Goal: Obtain resource: Download file/media

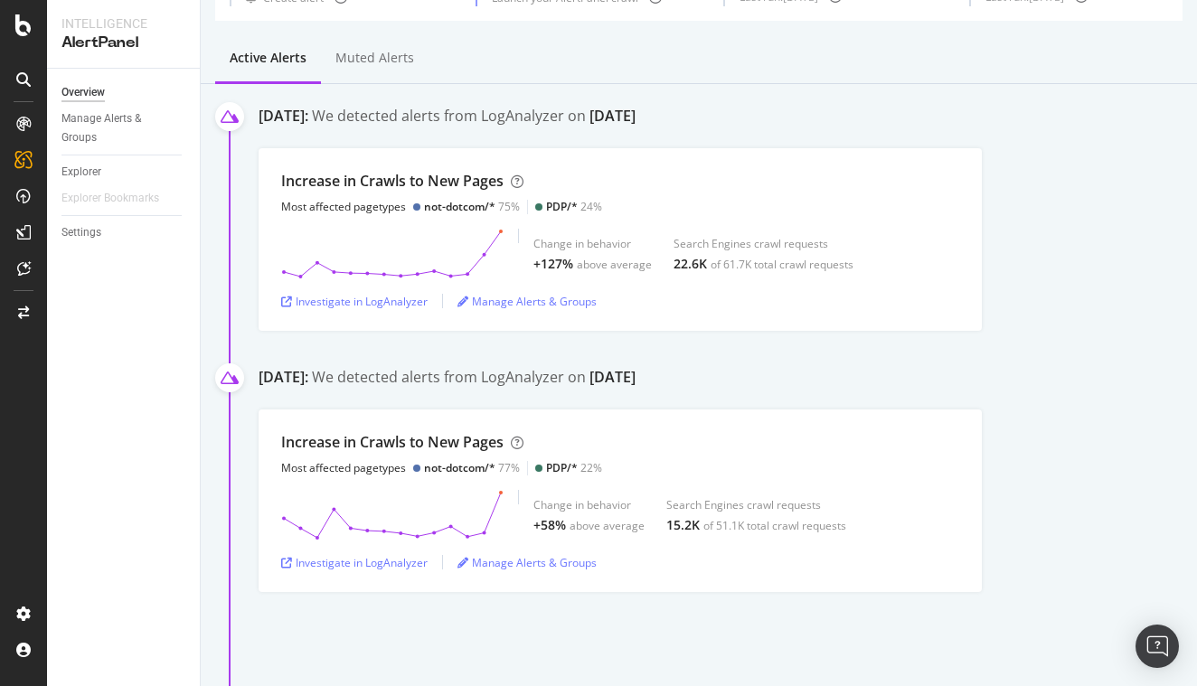
scroll to position [117, 0]
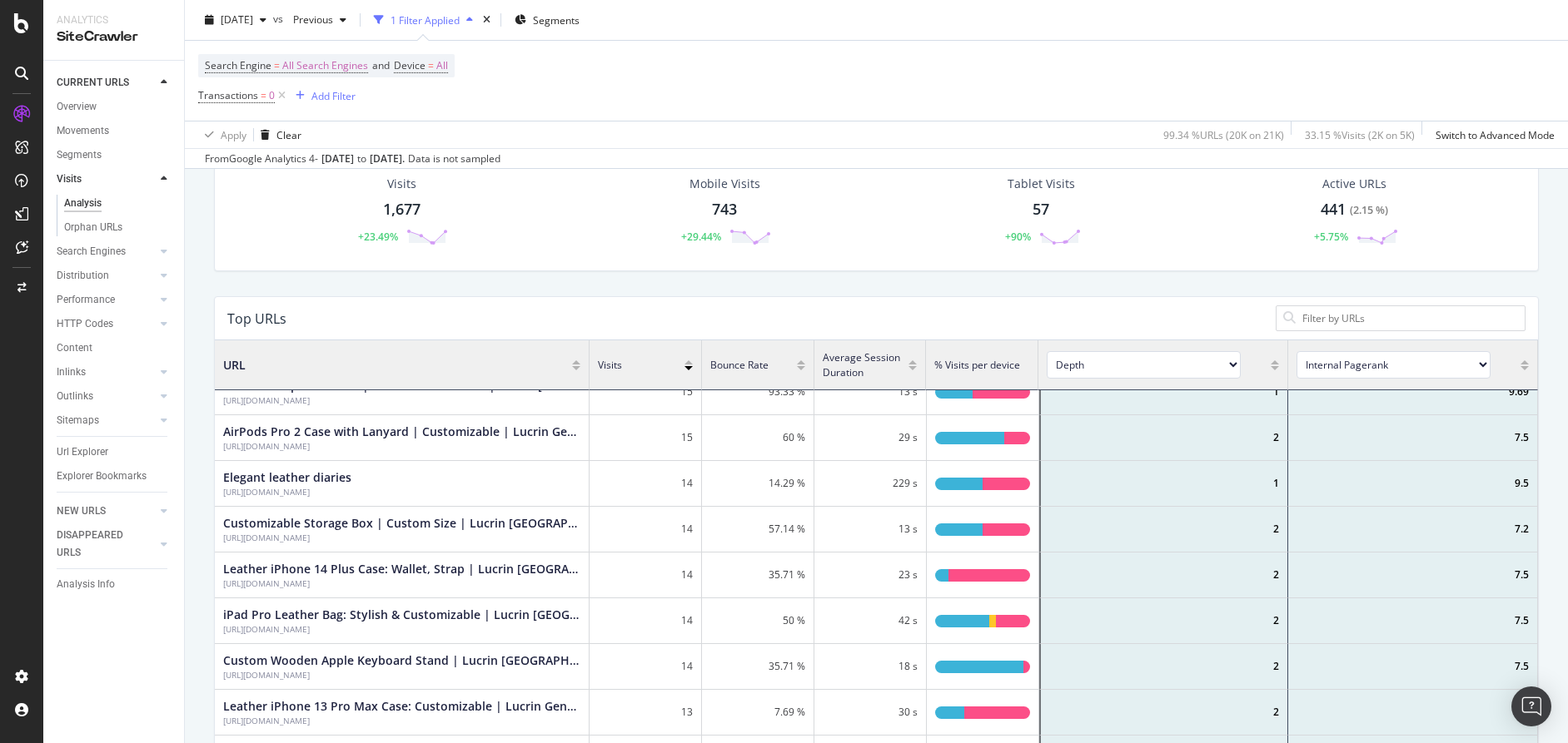
scroll to position [168, 0]
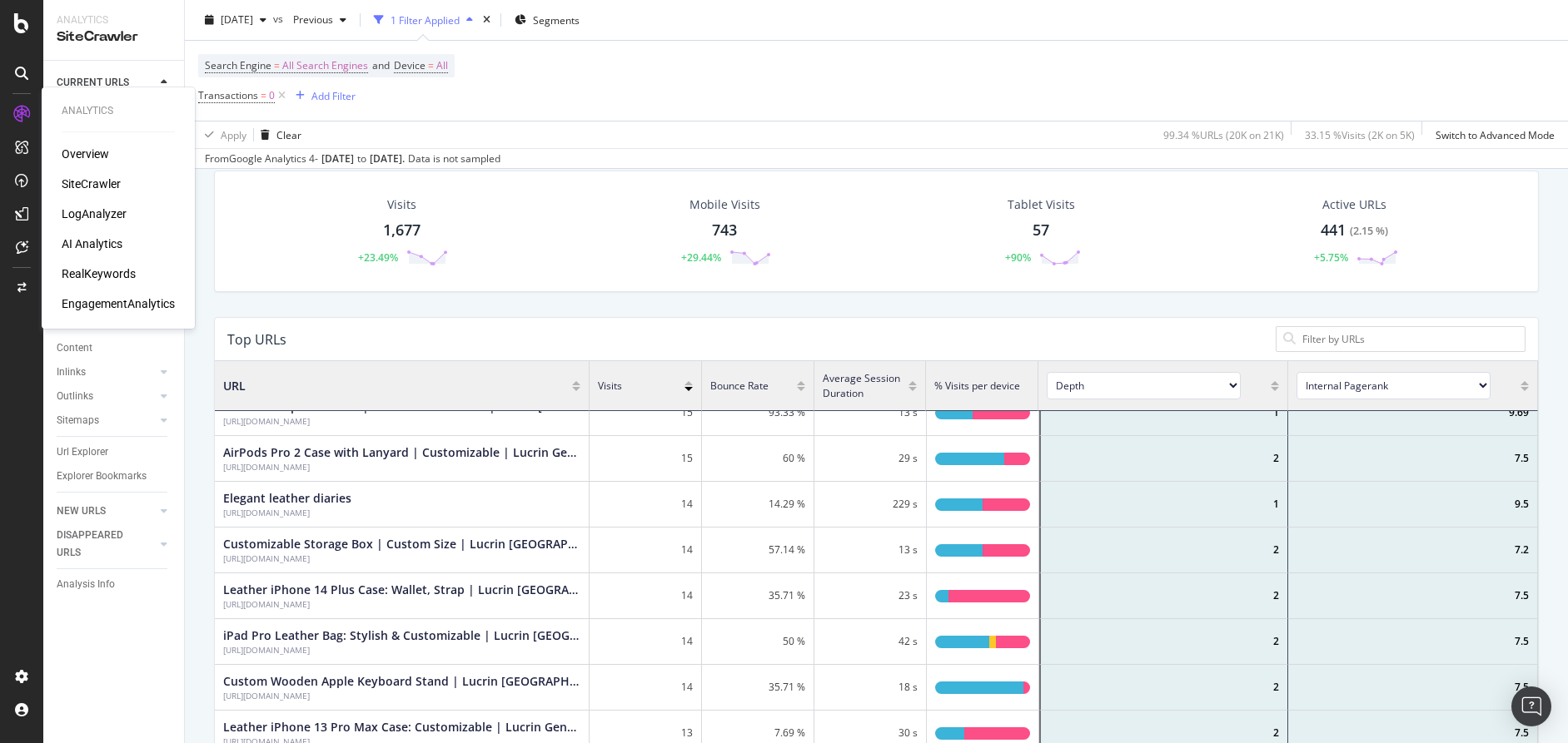
click at [25, 114] on icon at bounding box center [21, 114] width 17 height 17
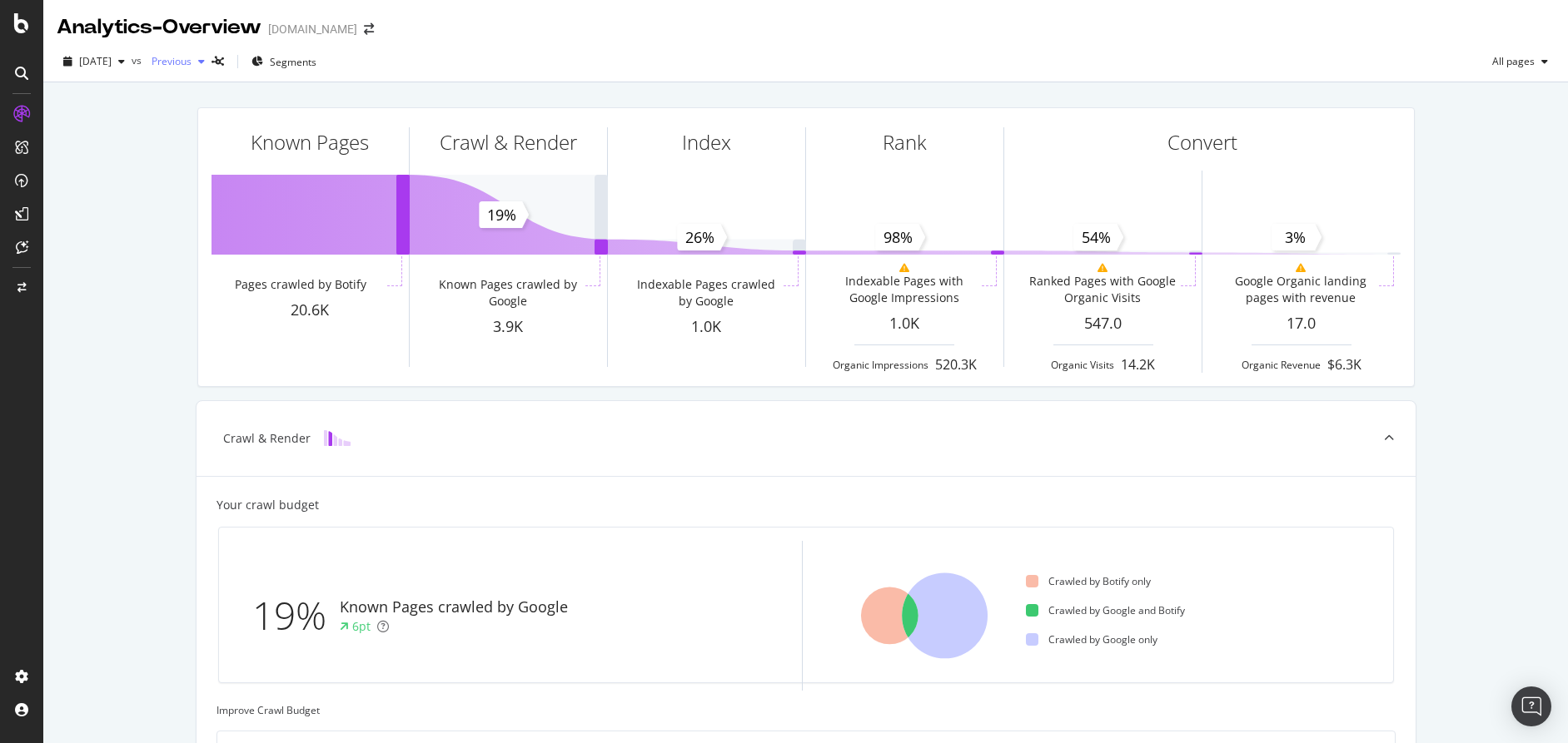
click at [192, 61] on span "Previous" at bounding box center [168, 61] width 47 height 14
click at [145, 64] on span "vs" at bounding box center [138, 60] width 13 height 14
click at [125, 62] on icon "button" at bounding box center [121, 61] width 6 height 10
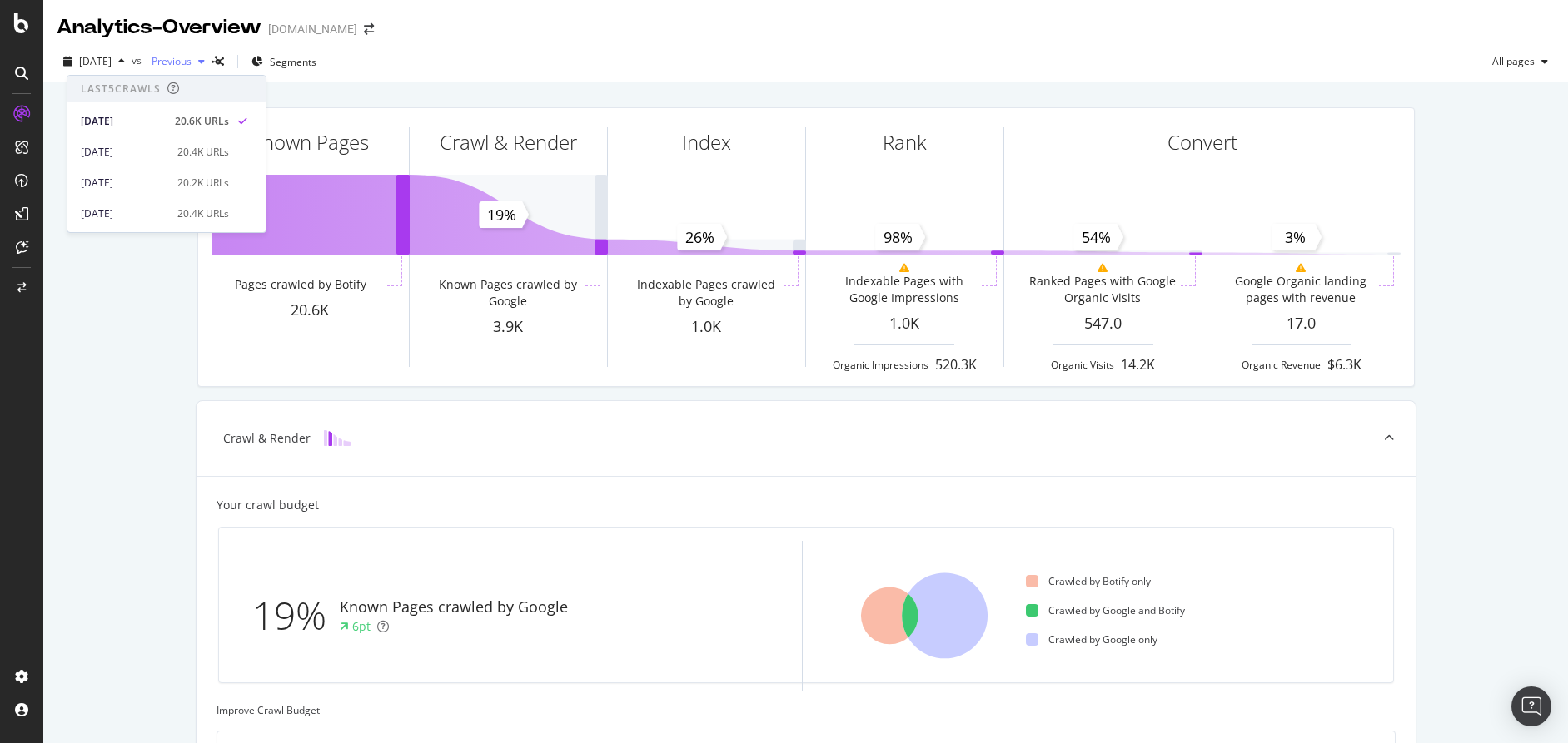
click at [192, 59] on span "Previous" at bounding box center [168, 61] width 47 height 14
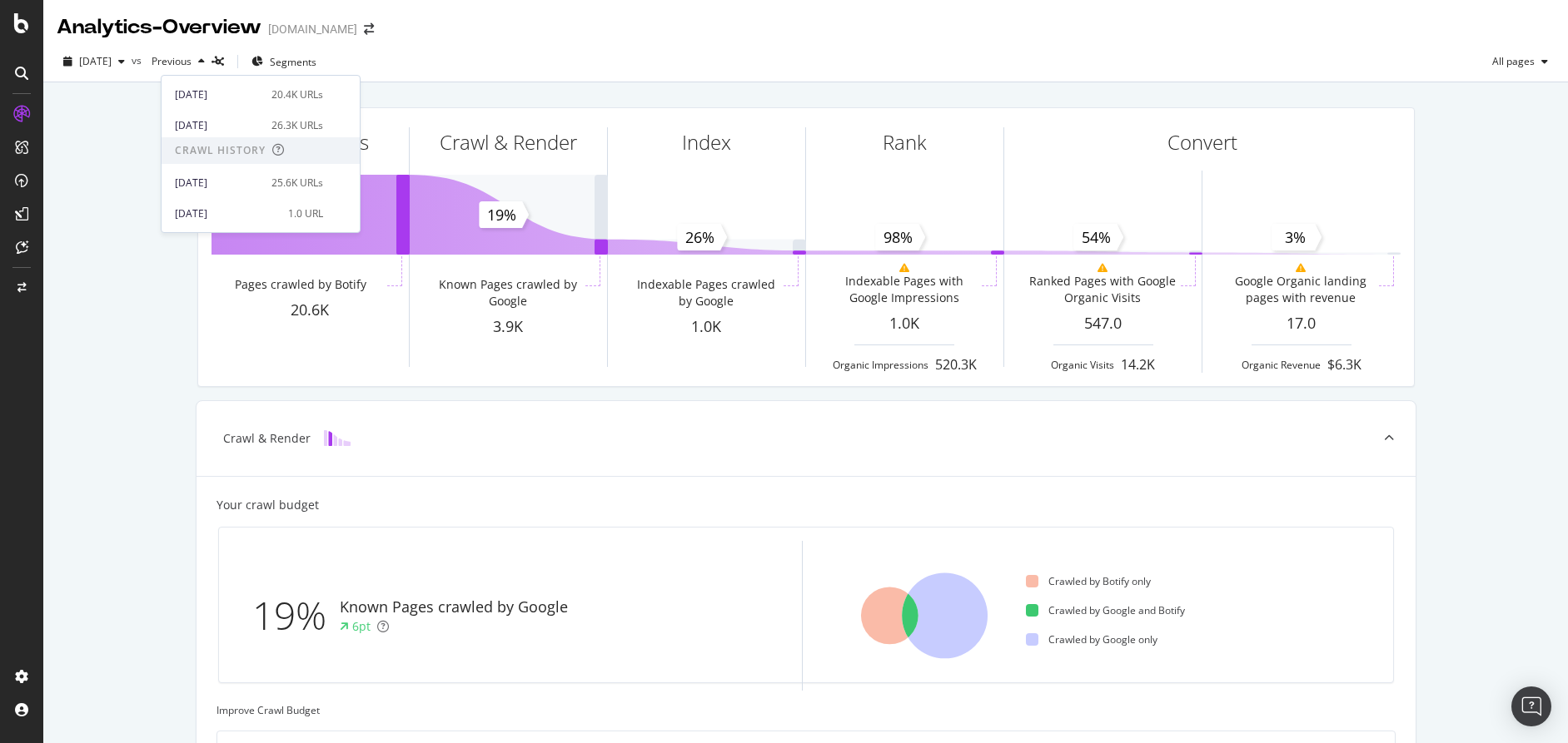
scroll to position [119, 0]
click at [205, 181] on div "2025 Jun. 3rd" at bounding box center [218, 183] width 87 height 15
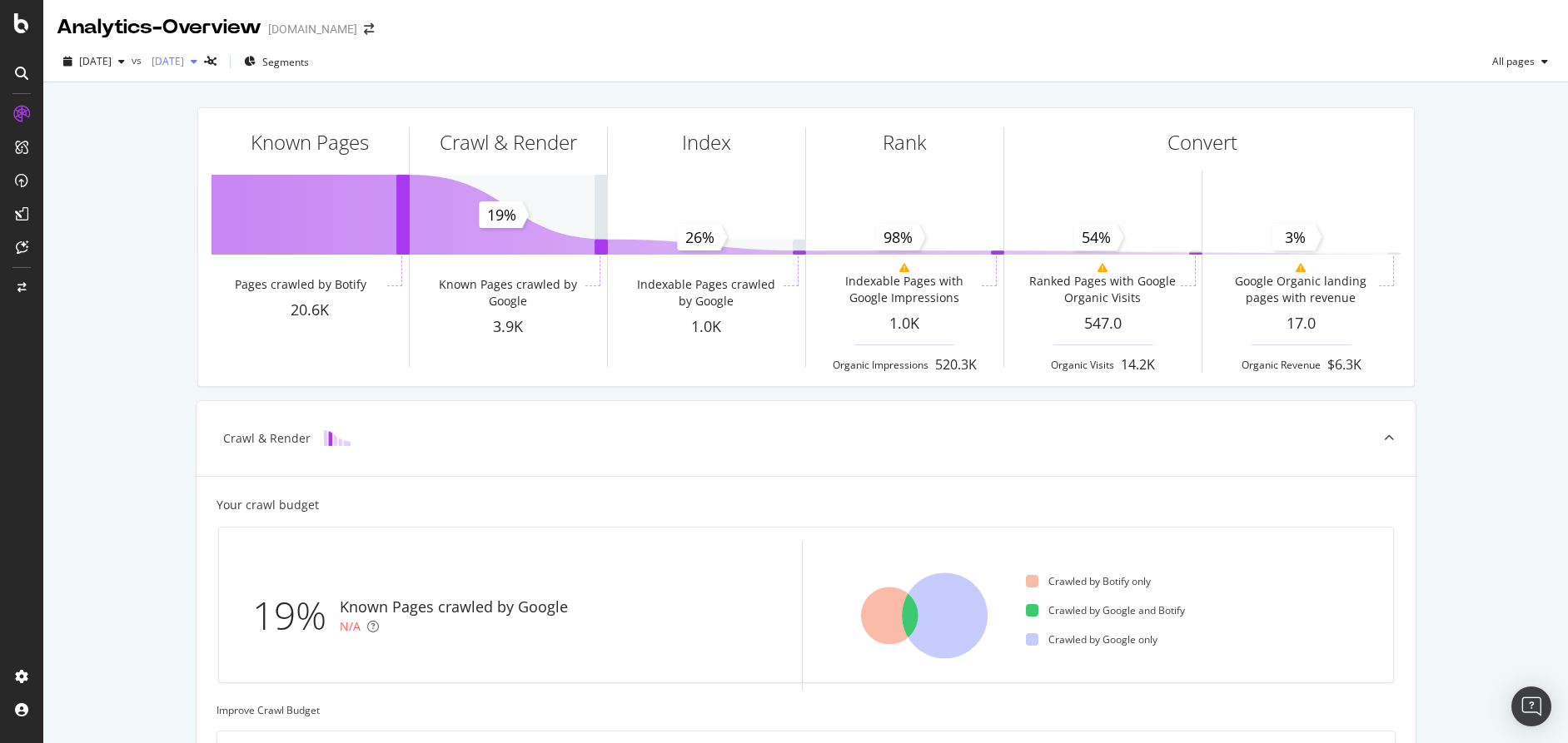
click at [184, 65] on span "2025 Jun. 3rd" at bounding box center [164, 61] width 39 height 14
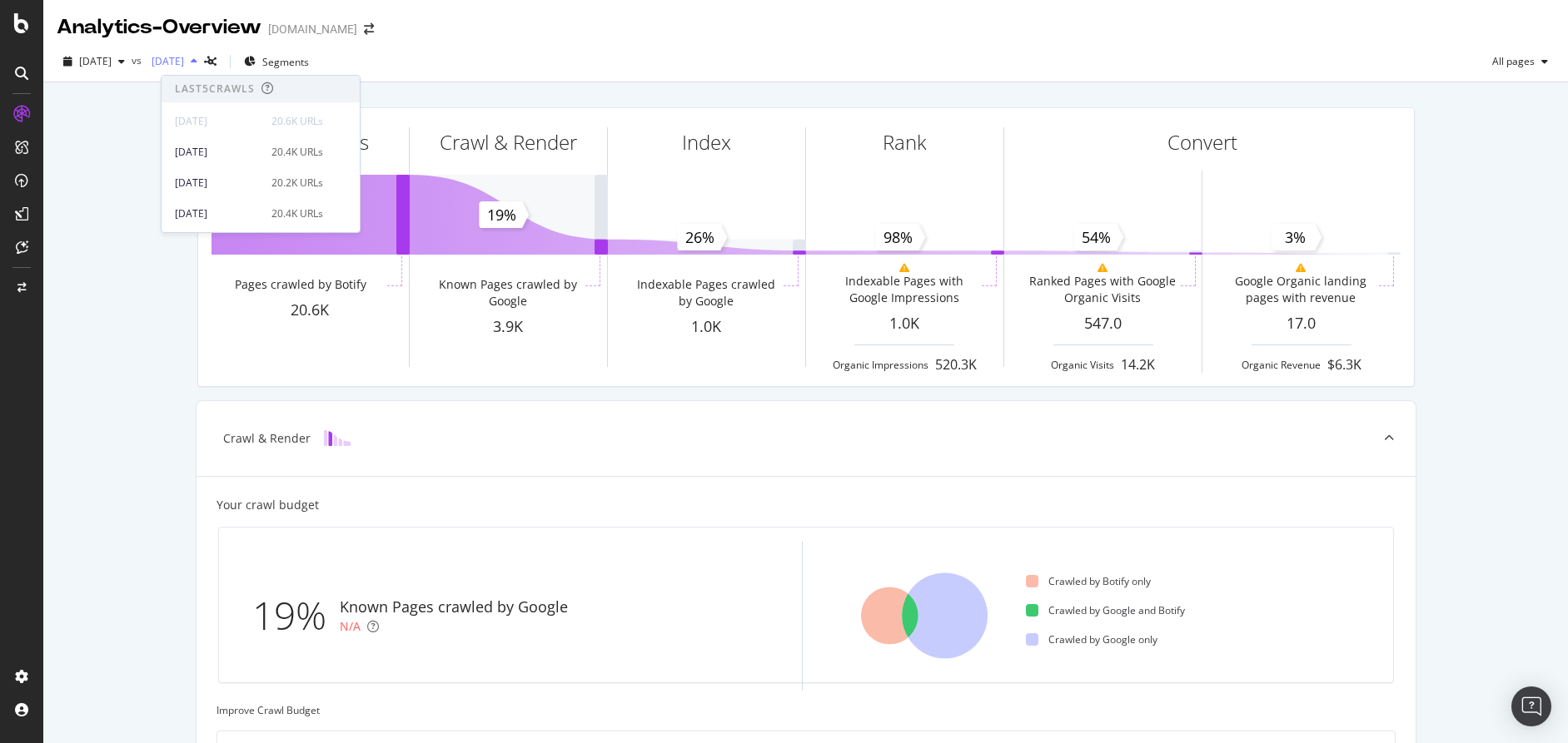
click at [184, 59] on span "2025 Jun. 3rd" at bounding box center [164, 61] width 39 height 14
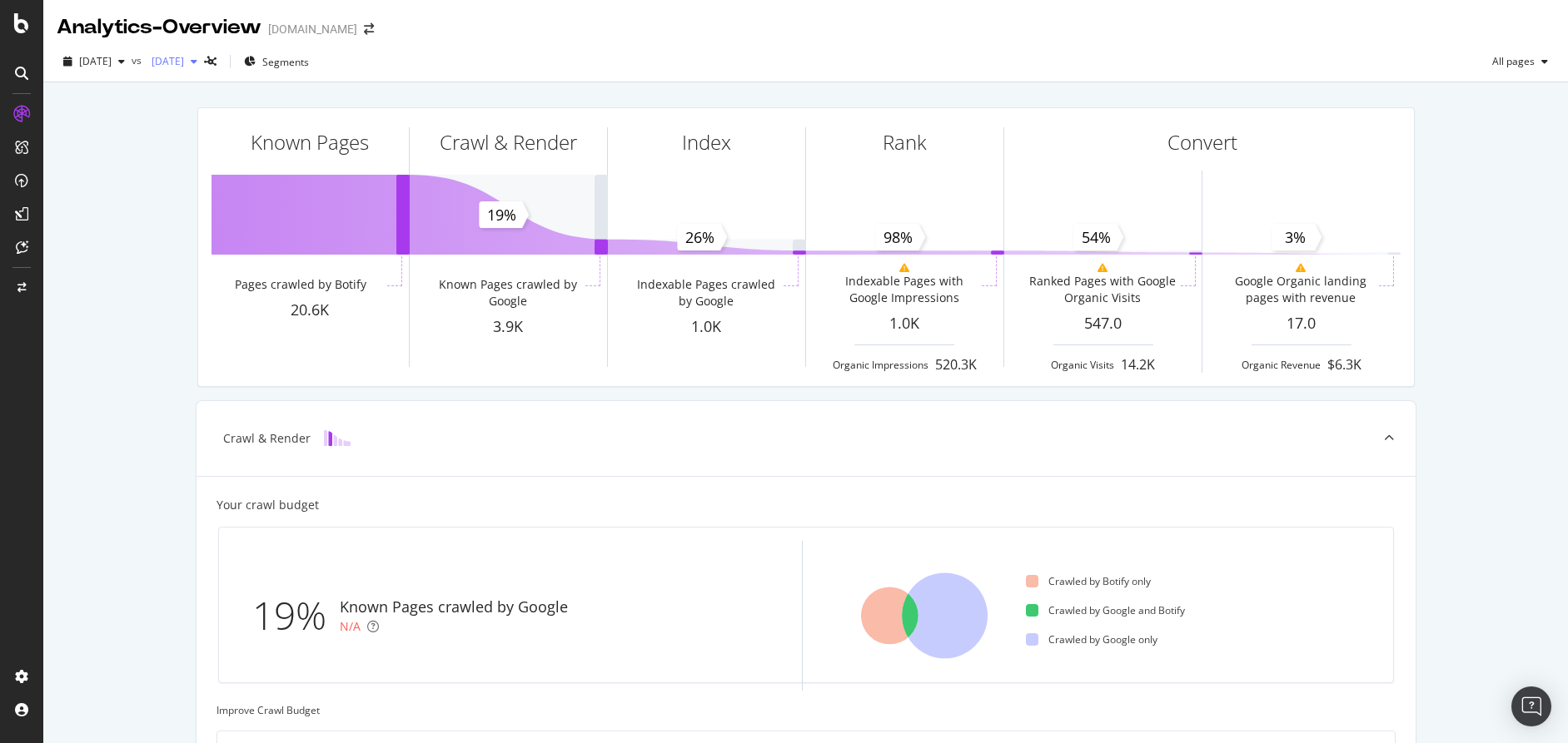
click at [184, 62] on span "2025 Jun. 3rd" at bounding box center [164, 61] width 39 height 14
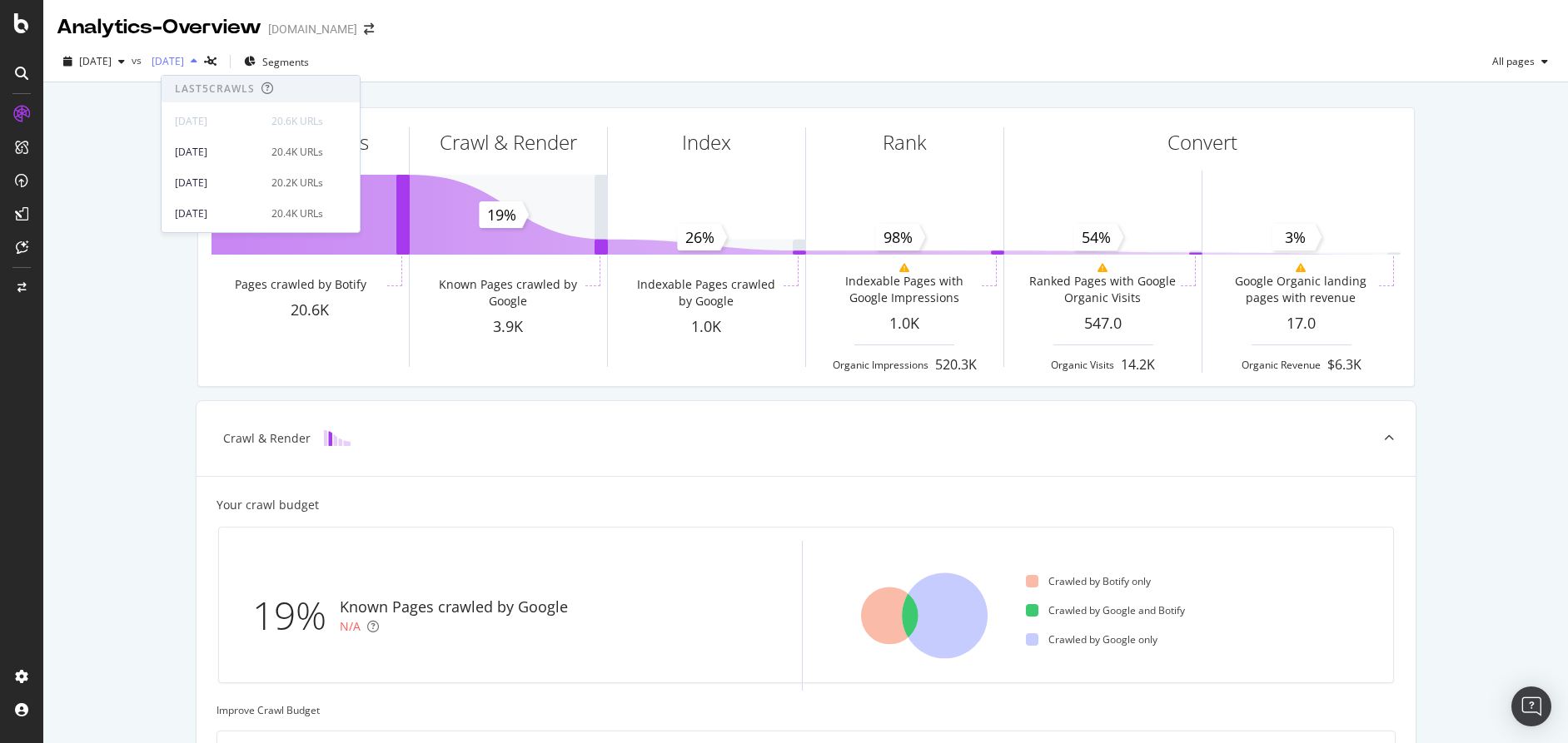
click at [184, 62] on span "2025 Jun. 3rd" at bounding box center [164, 61] width 39 height 14
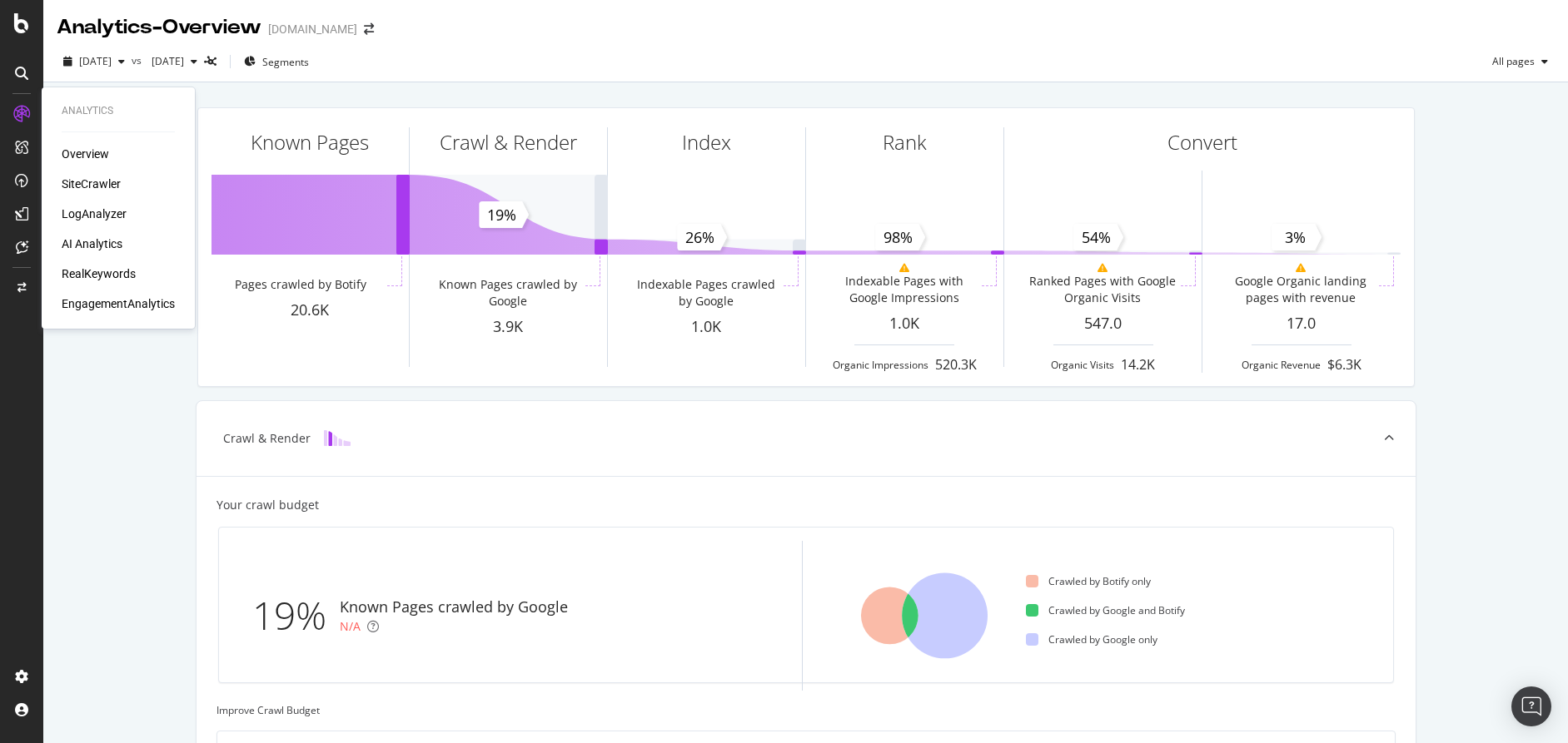
click at [74, 179] on div "SiteCrawler" at bounding box center [91, 184] width 59 height 17
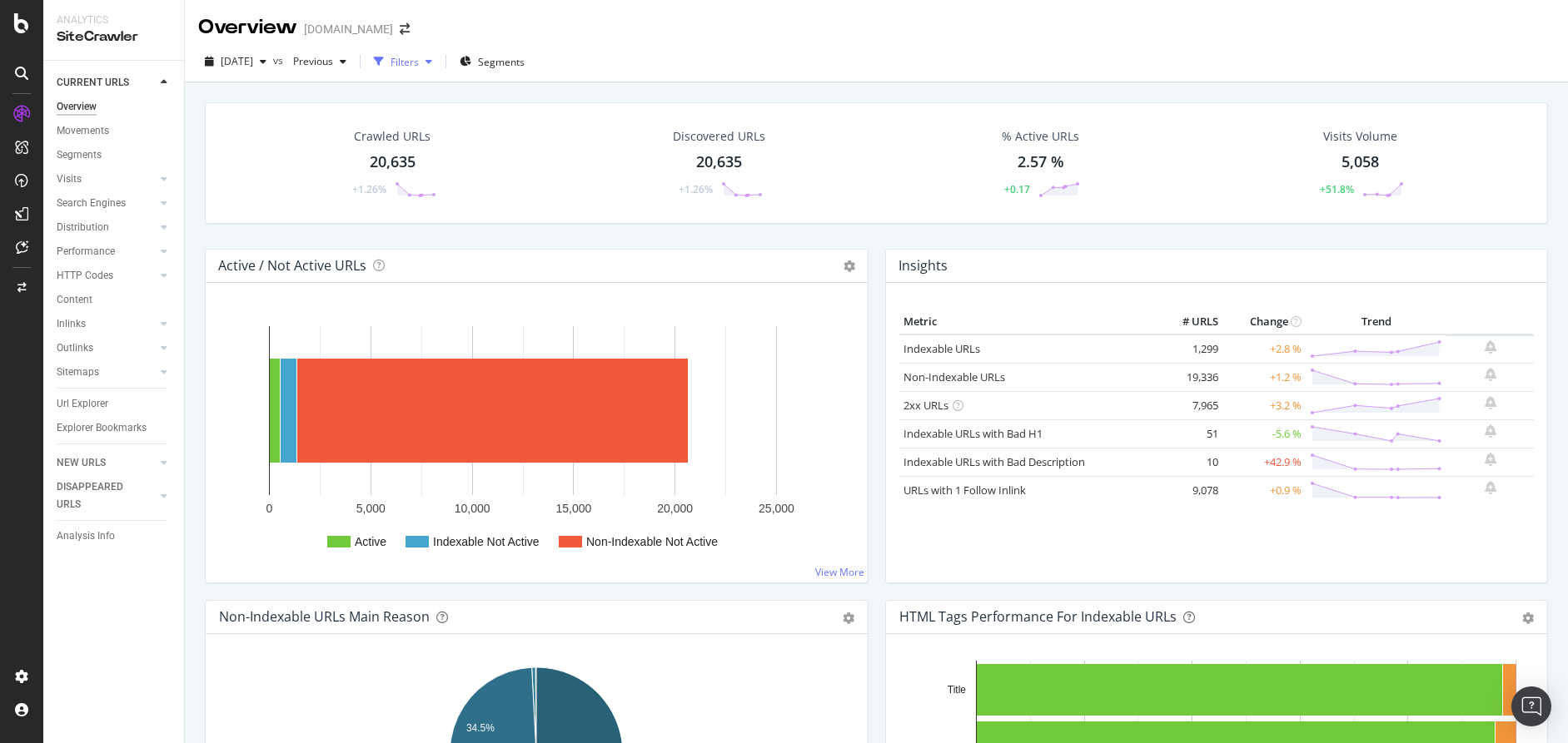
click at [419, 59] on div "Filters" at bounding box center [404, 62] width 29 height 14
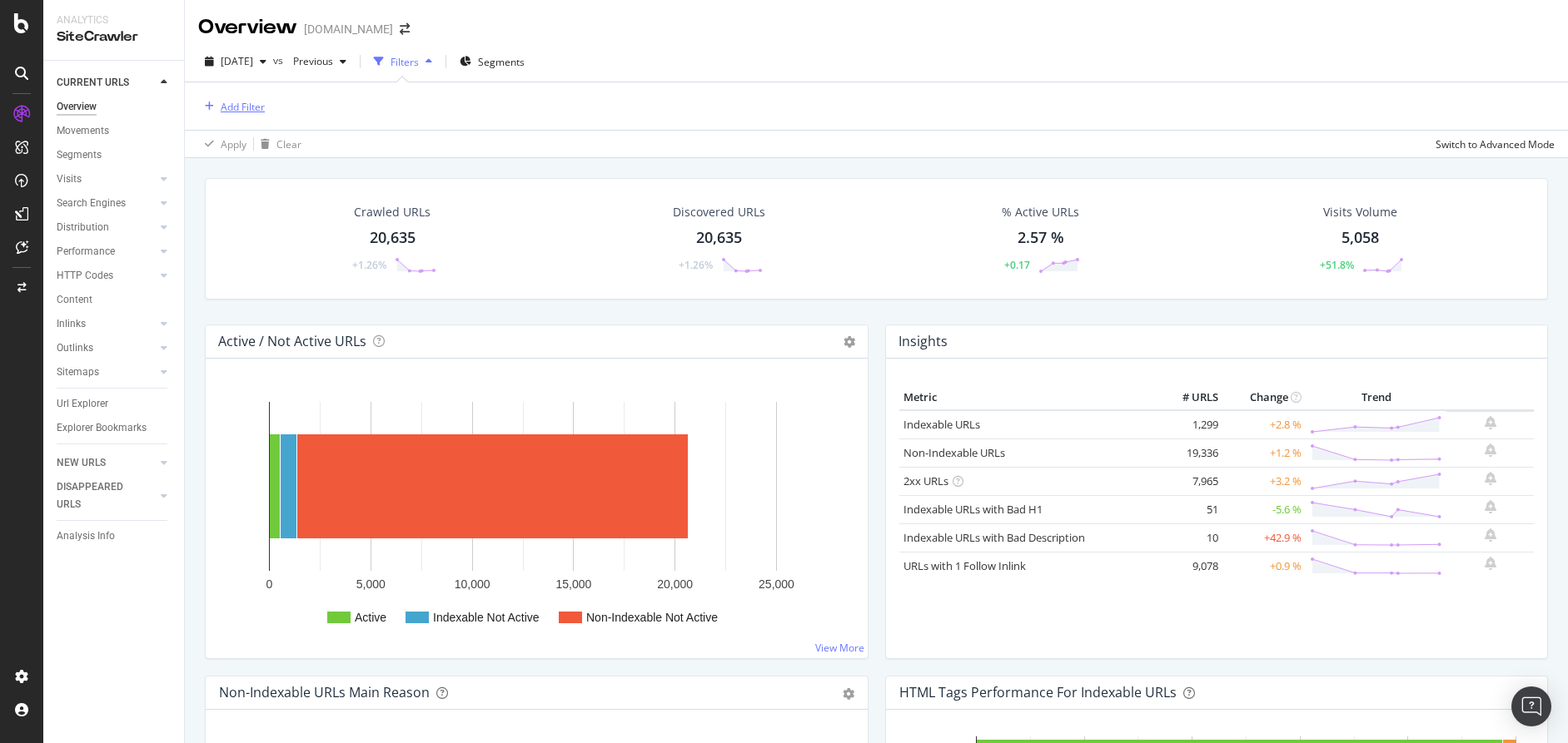
click at [240, 107] on div "Add Filter" at bounding box center [243, 106] width 44 height 14
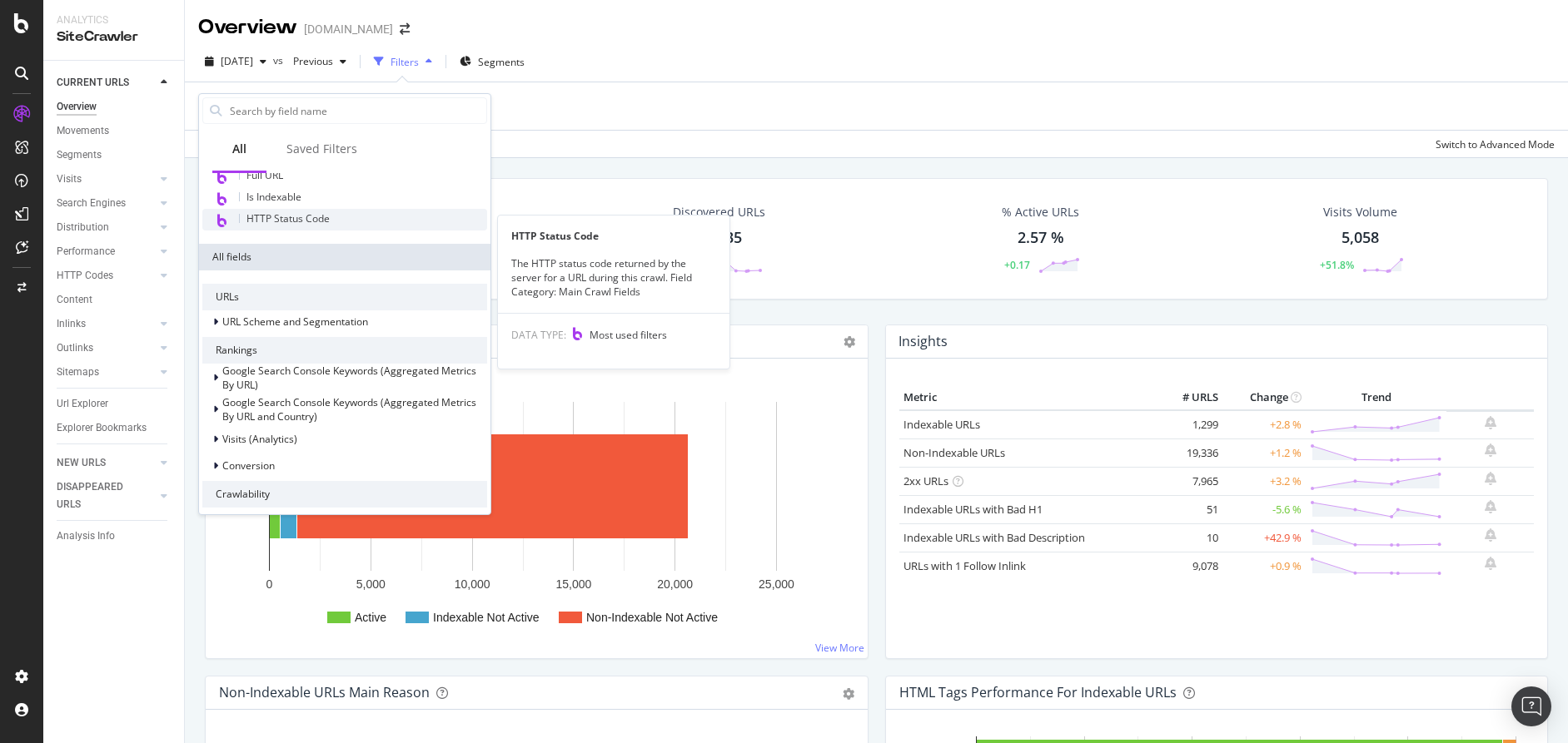
scroll to position [123, 0]
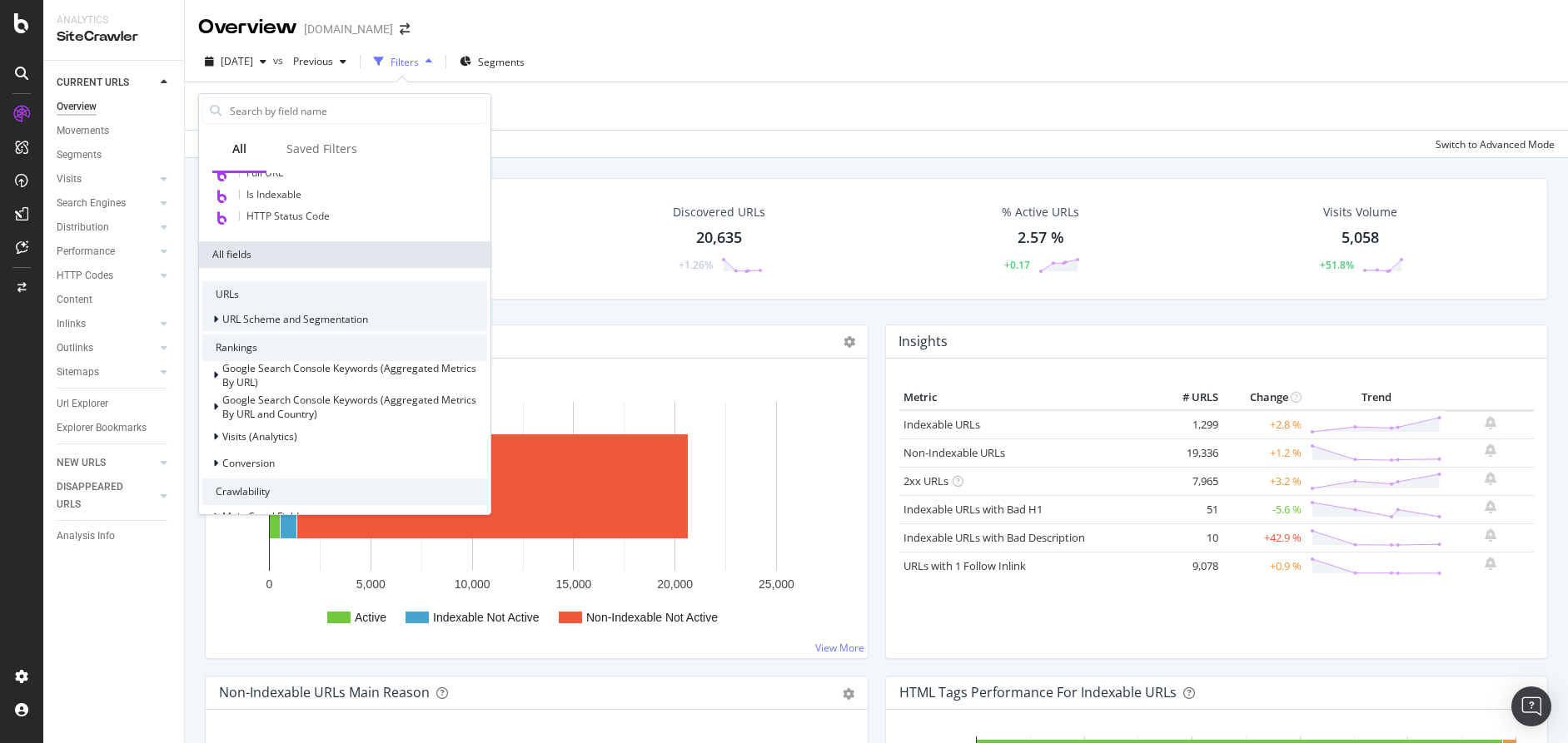
click at [218, 325] on div at bounding box center [216, 319] width 10 height 17
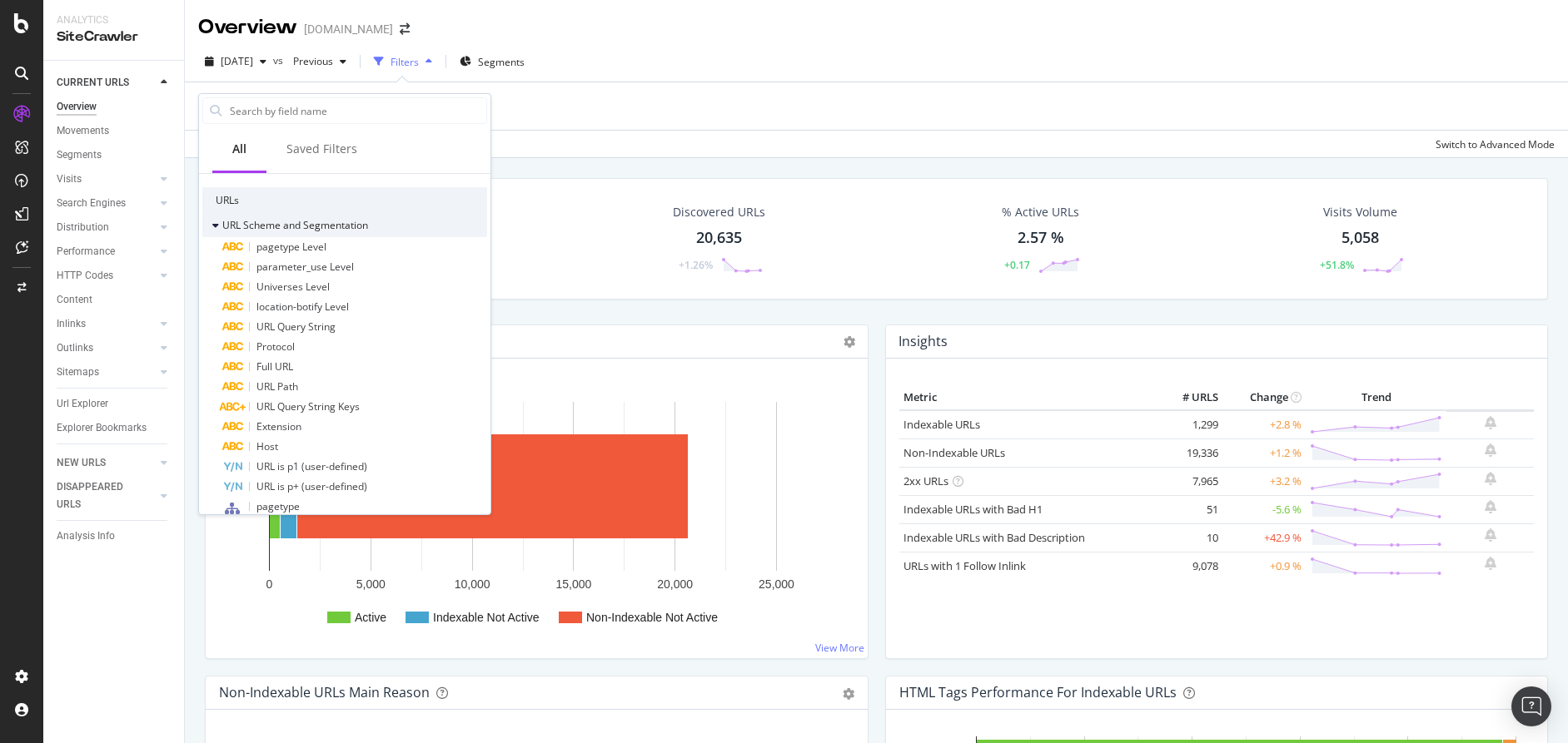
scroll to position [218, 0]
click at [287, 249] on span "pagetype Level" at bounding box center [291, 245] width 70 height 14
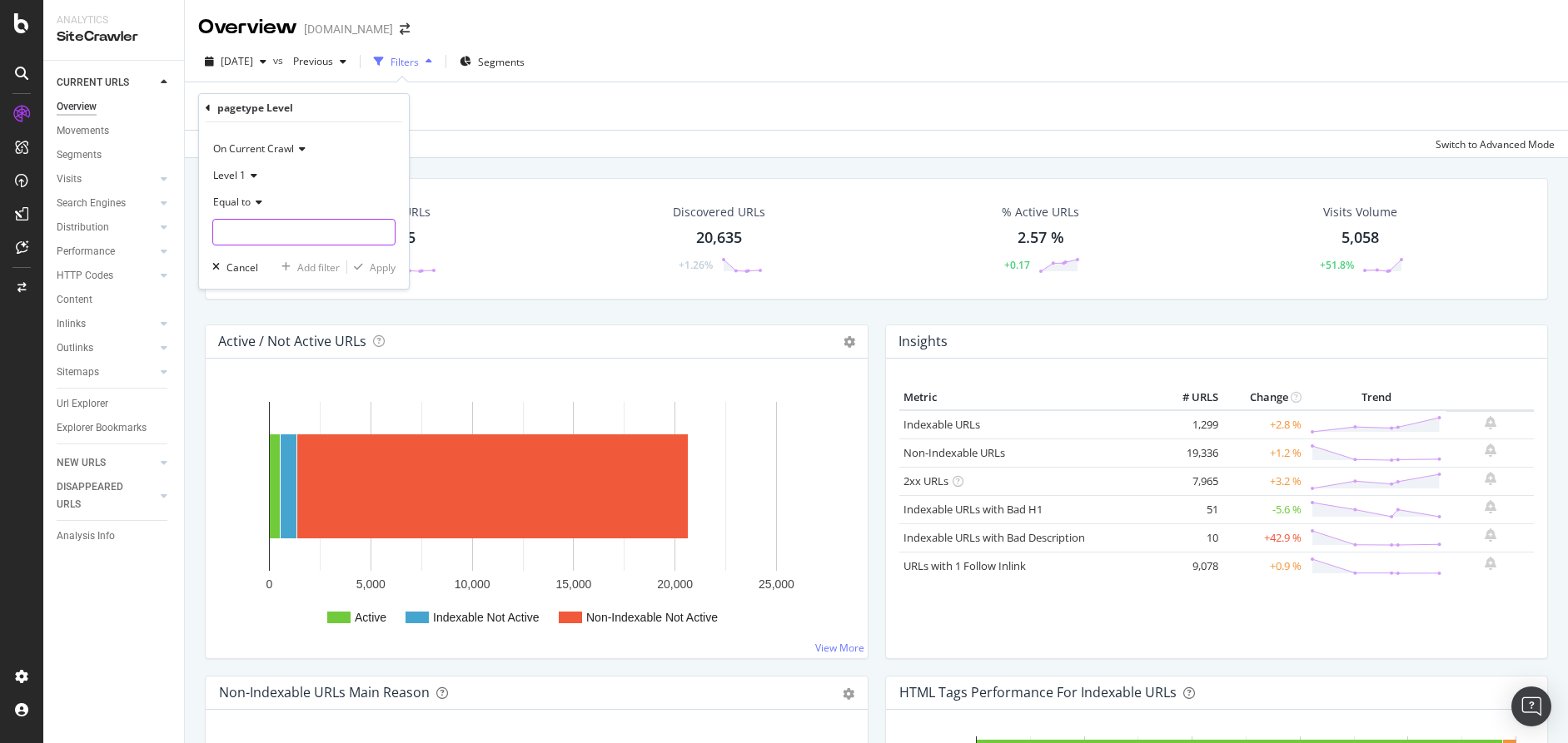
click at [255, 225] on input "text" at bounding box center [303, 232] width 181 height 27
click at [238, 273] on span "PDP" at bounding box center [278, 271] width 123 height 14
type input "PDP"
click at [389, 273] on div "Apply" at bounding box center [382, 267] width 26 height 14
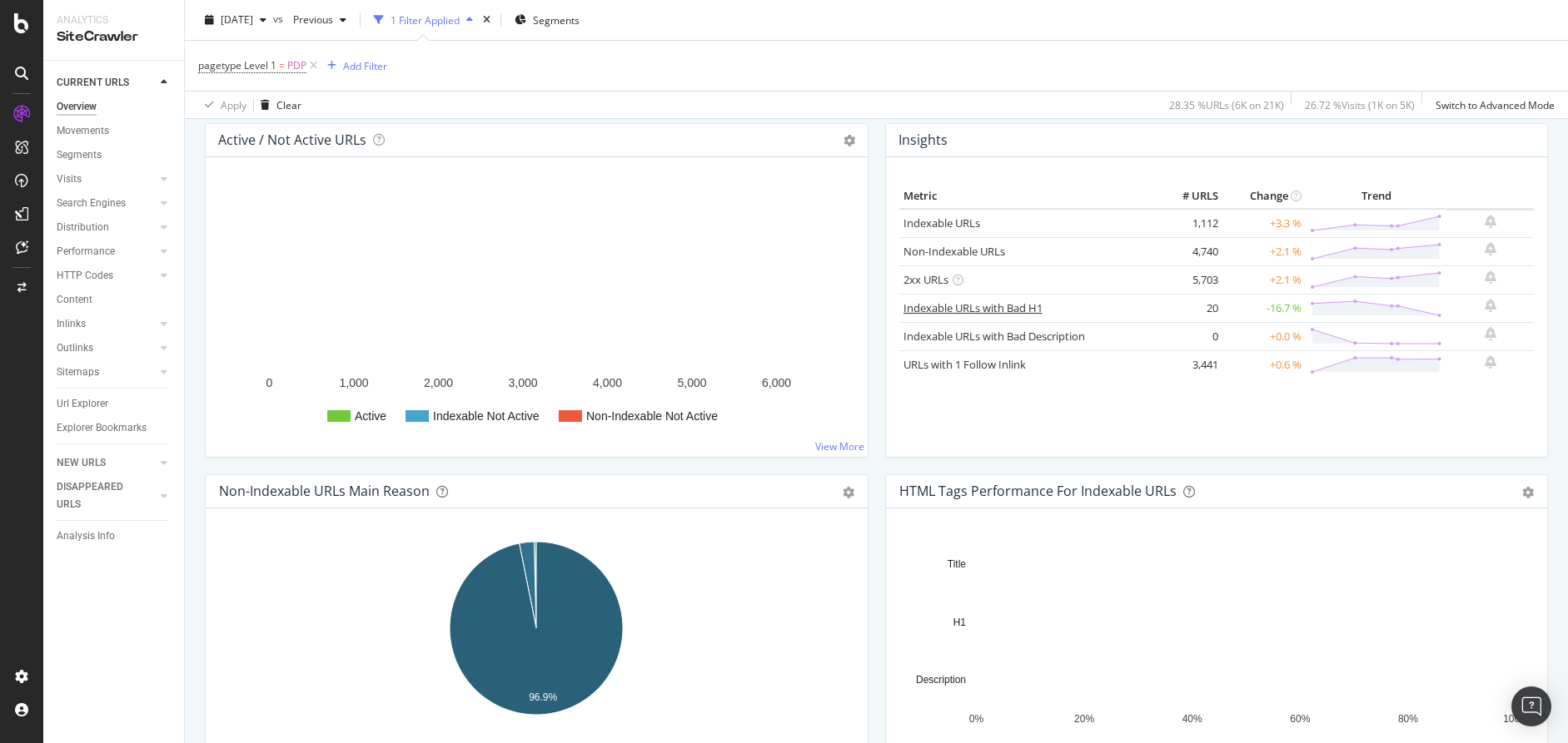
scroll to position [208, 0]
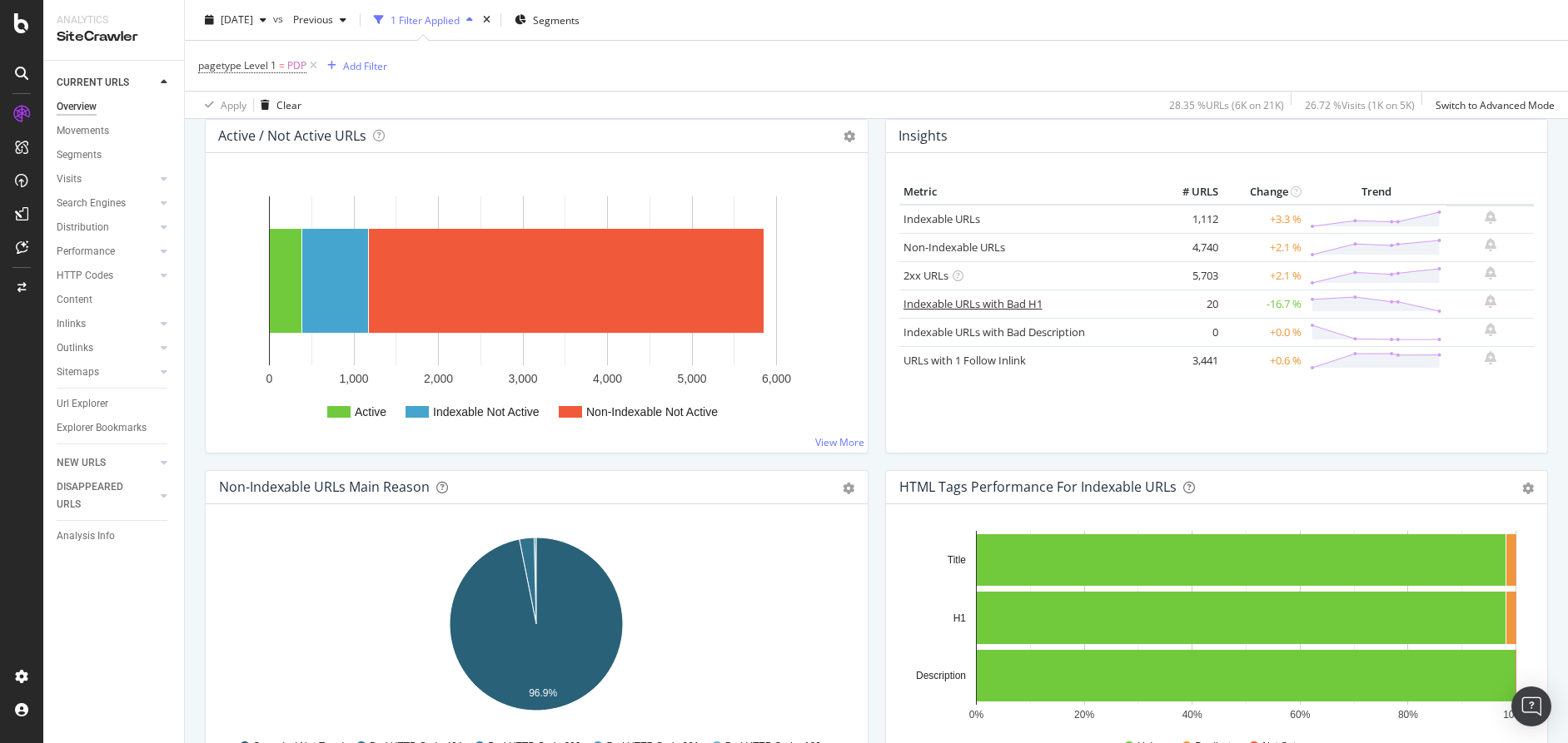
click at [977, 305] on link "Indexable URLs with Bad H1" at bounding box center [973, 304] width 139 height 15
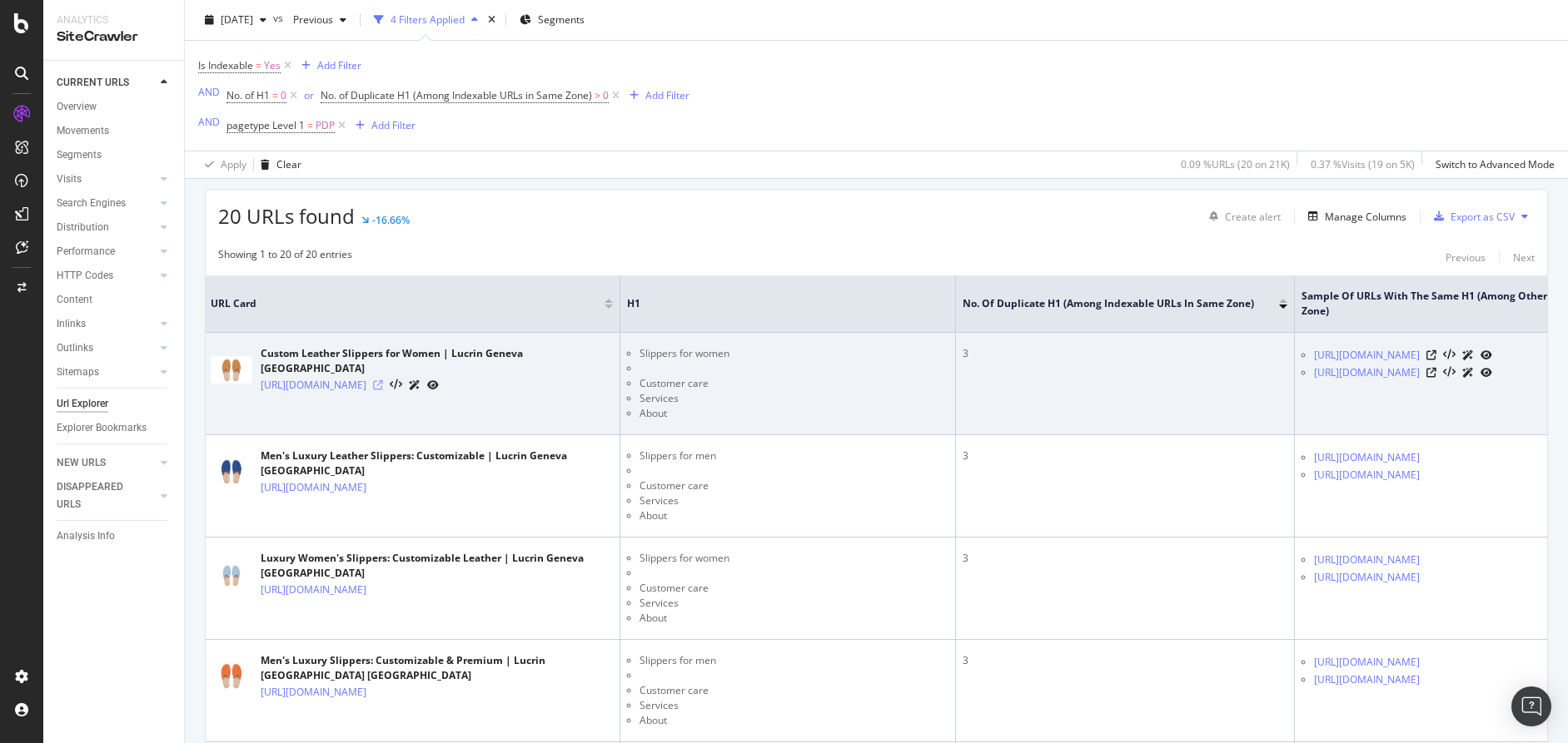
scroll to position [396, 0]
click at [383, 377] on icon at bounding box center [378, 382] width 10 height 10
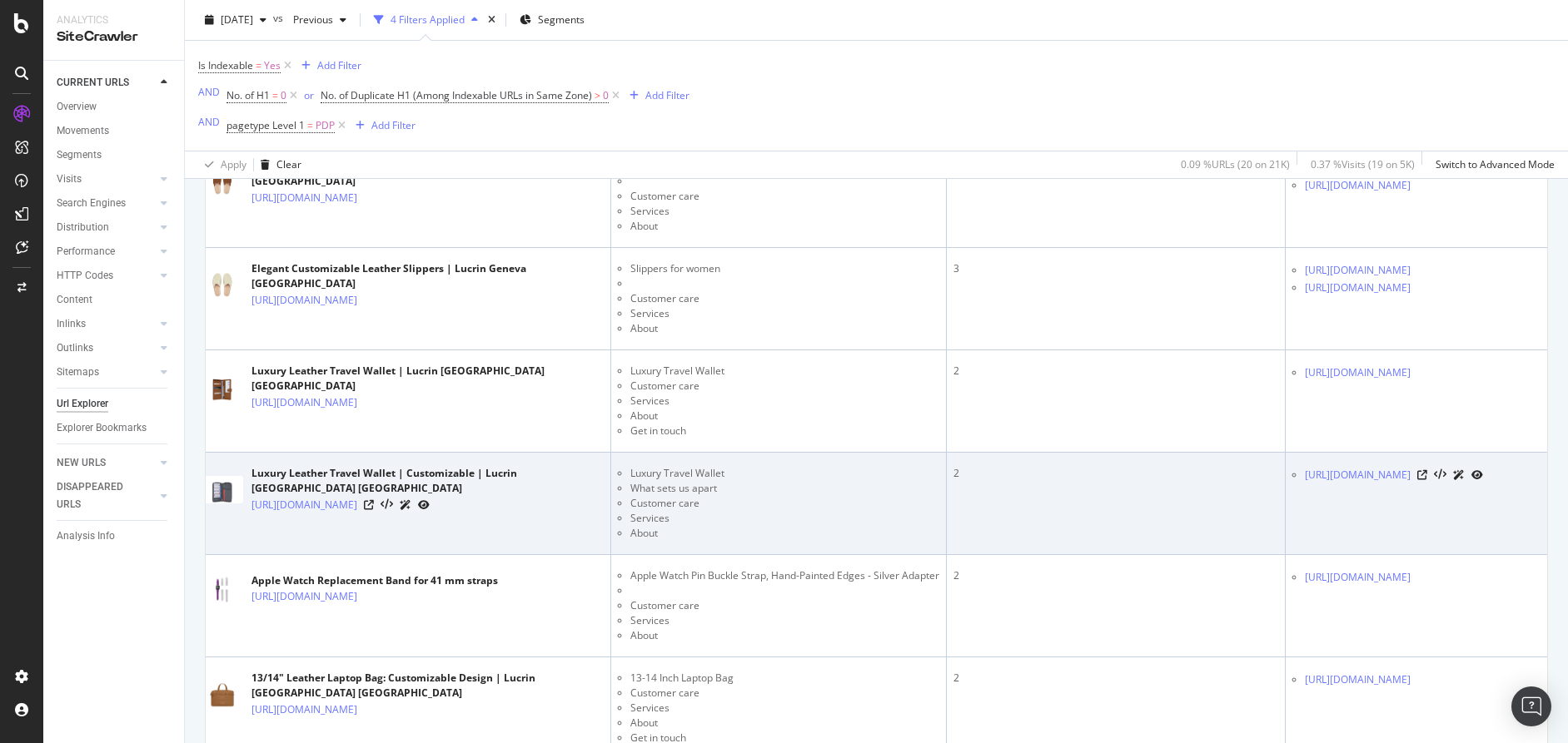
scroll to position [991, 0]
click at [429, 497] on div at bounding box center [396, 504] width 65 height 17
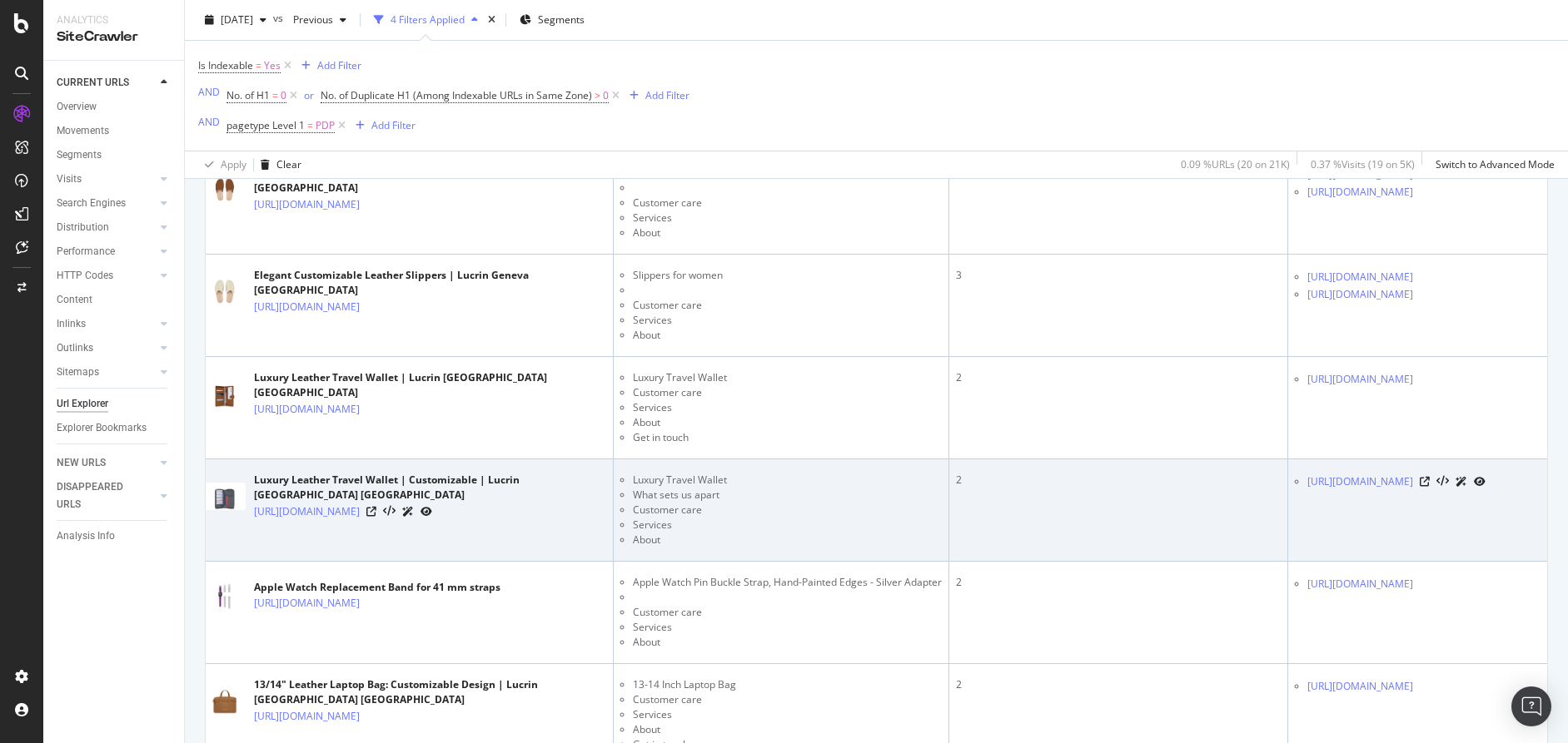
scroll to position [0, 10]
click at [375, 506] on icon at bounding box center [369, 511] width 10 height 10
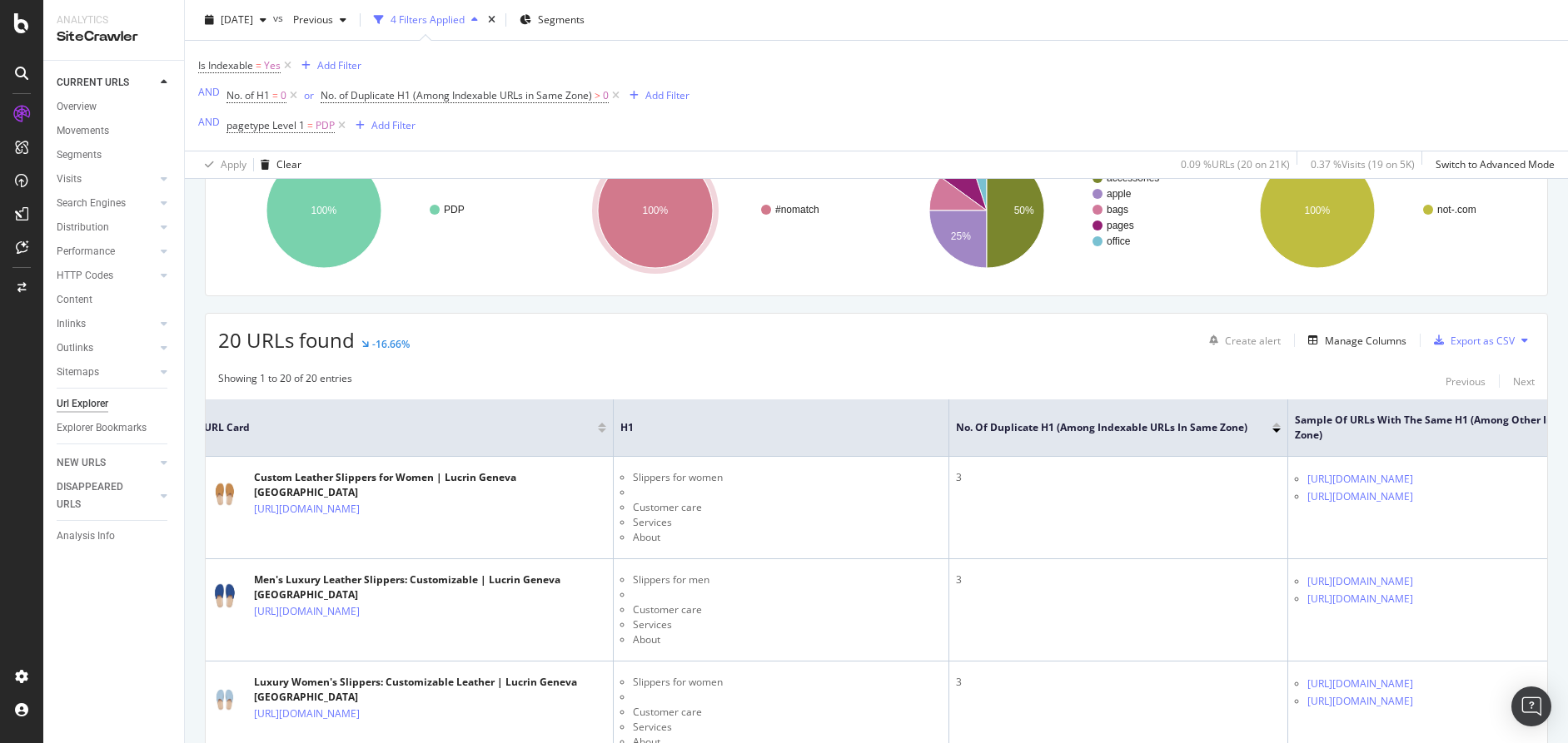
scroll to position [312, 0]
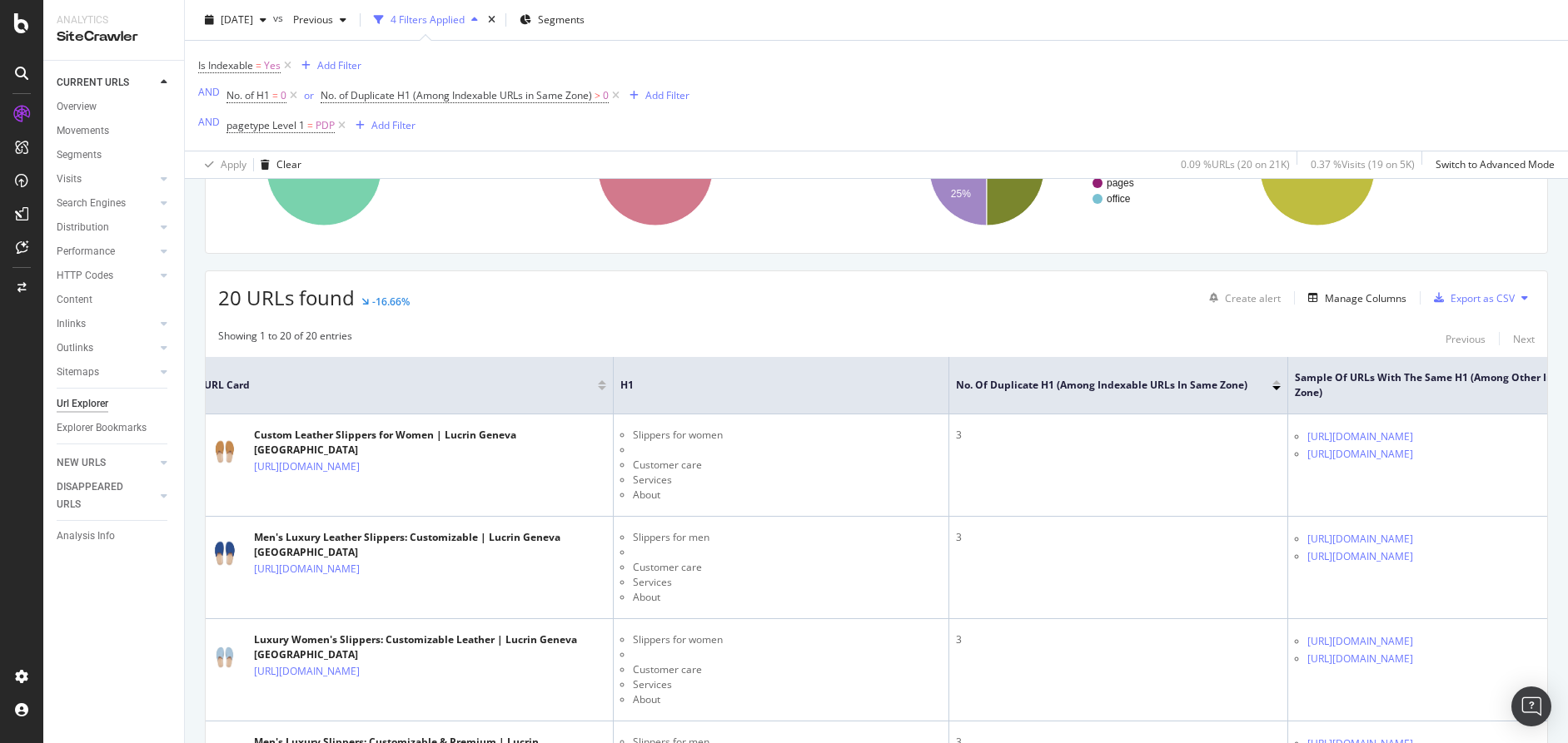
click at [1527, 298] on icon at bounding box center [1524, 297] width 6 height 10
click at [1467, 297] on div "Export as CSV" at bounding box center [1482, 297] width 64 height 14
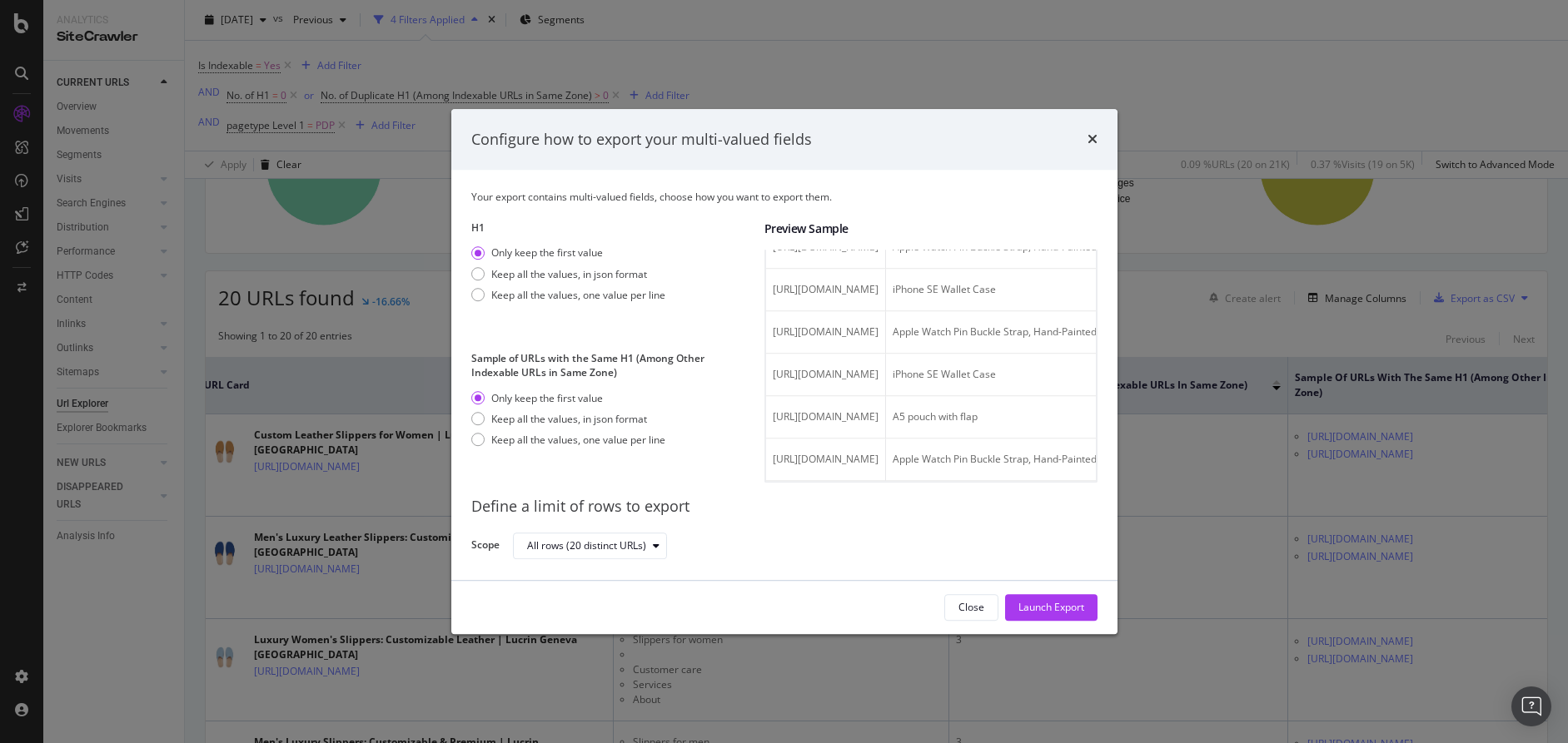
scroll to position [0, 0]
click at [1042, 606] on div "Launch Export" at bounding box center [1050, 608] width 65 height 14
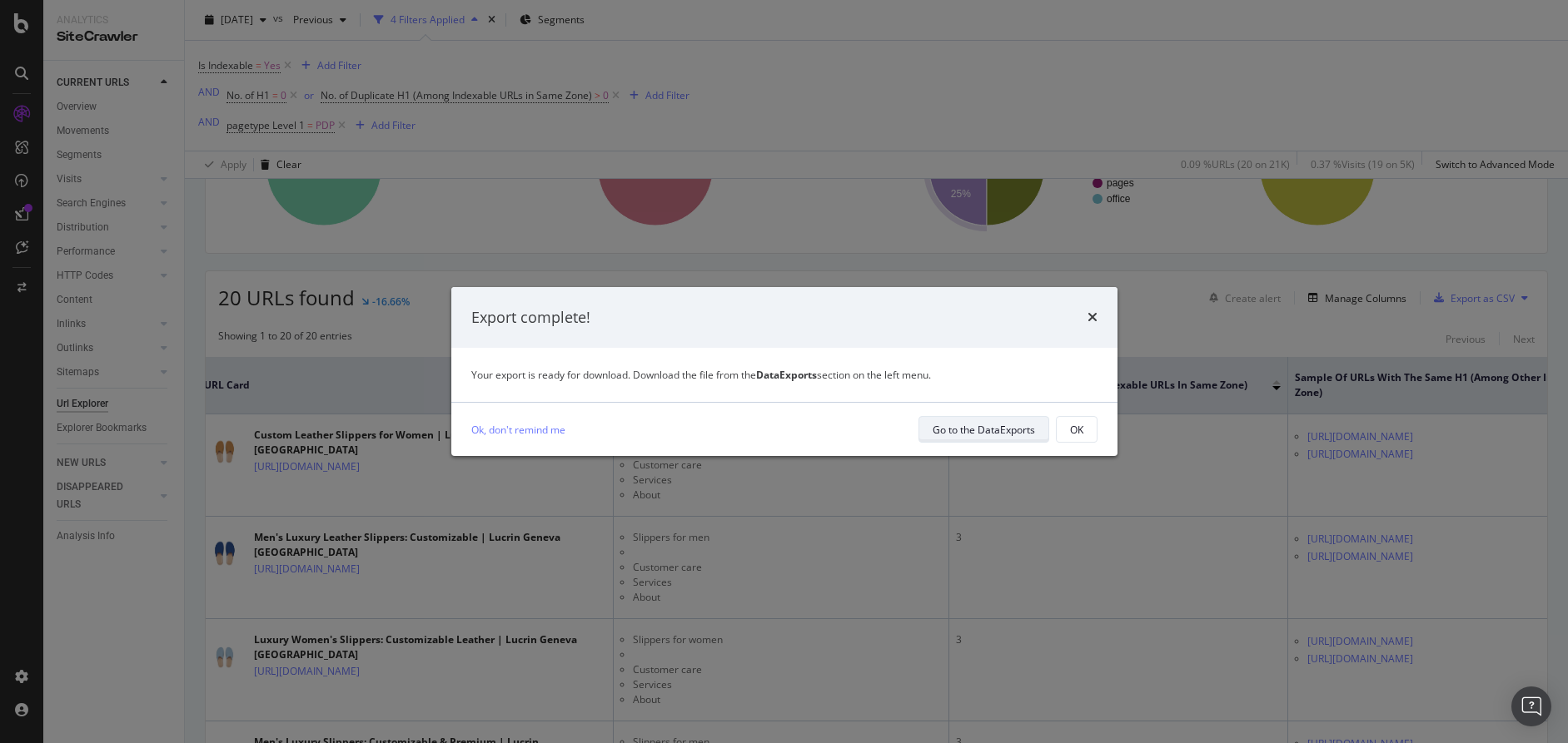
click at [969, 435] on div "Go to the DataExports" at bounding box center [983, 429] width 102 height 14
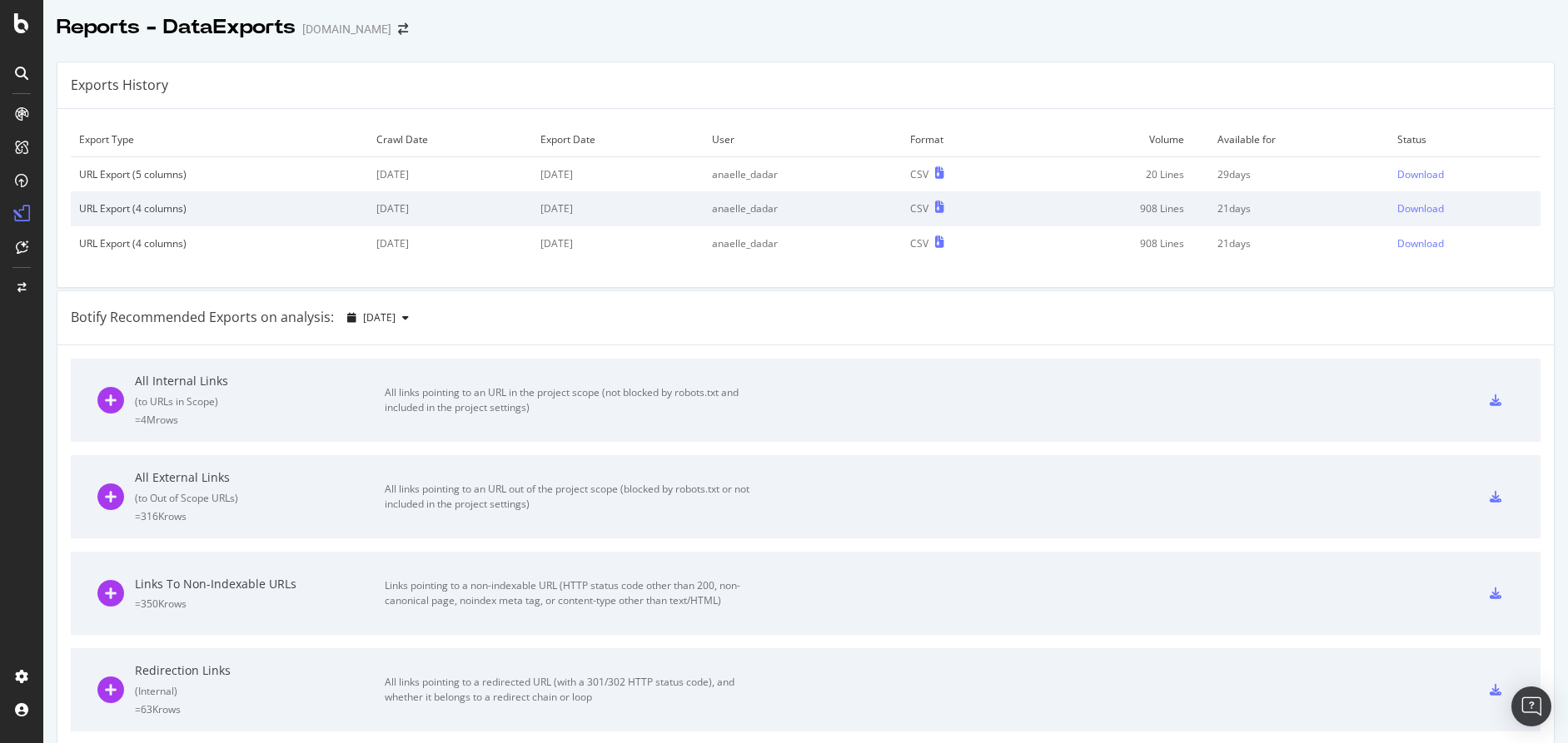
drag, startPoint x: 1114, startPoint y: 85, endPoint x: 1340, endPoint y: 143, distance: 233.3
click at [1117, 86] on div "Exports History" at bounding box center [805, 86] width 1496 height 47
click at [1415, 172] on div "Download" at bounding box center [1421, 174] width 47 height 14
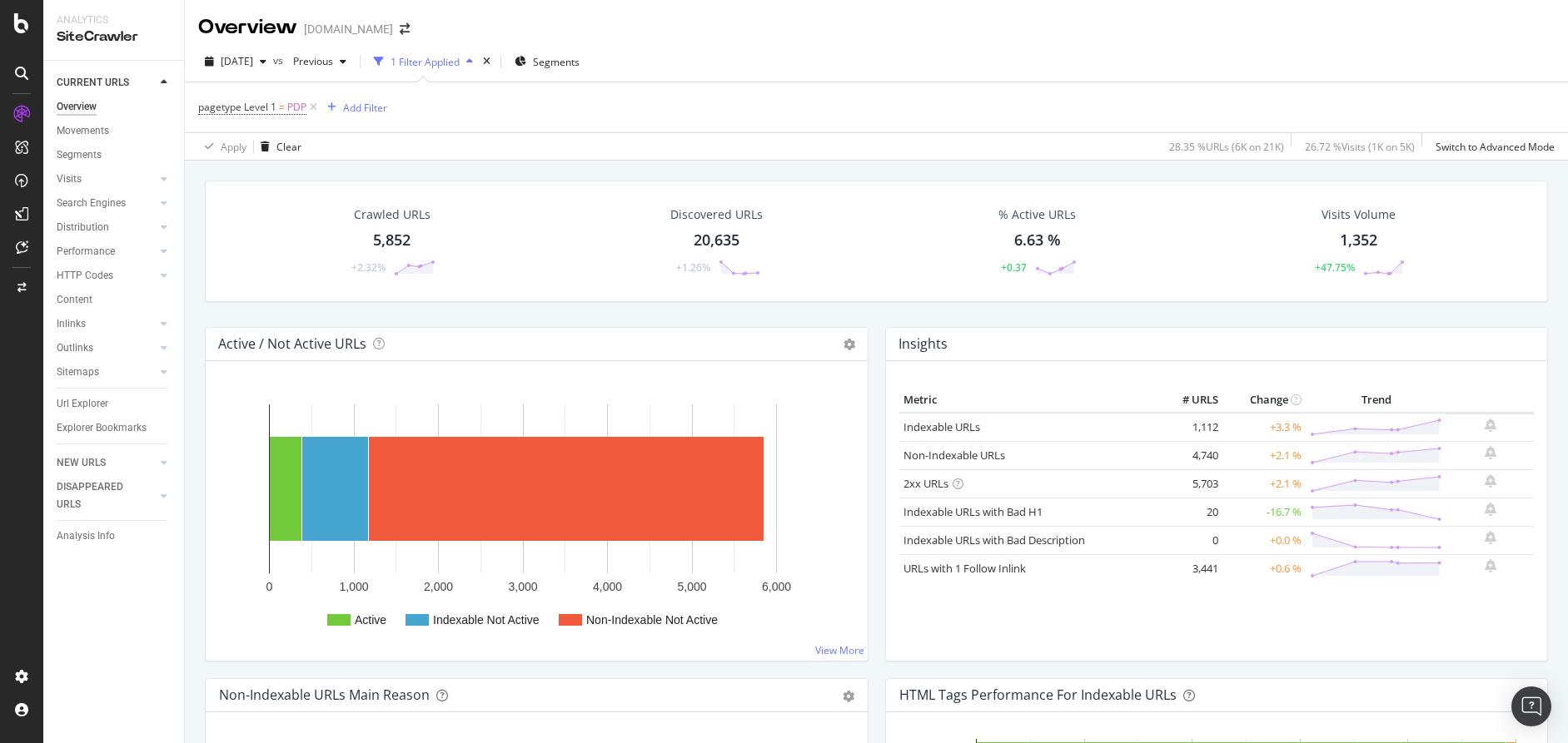
click at [956, 482] on icon at bounding box center [958, 484] width 11 height 11
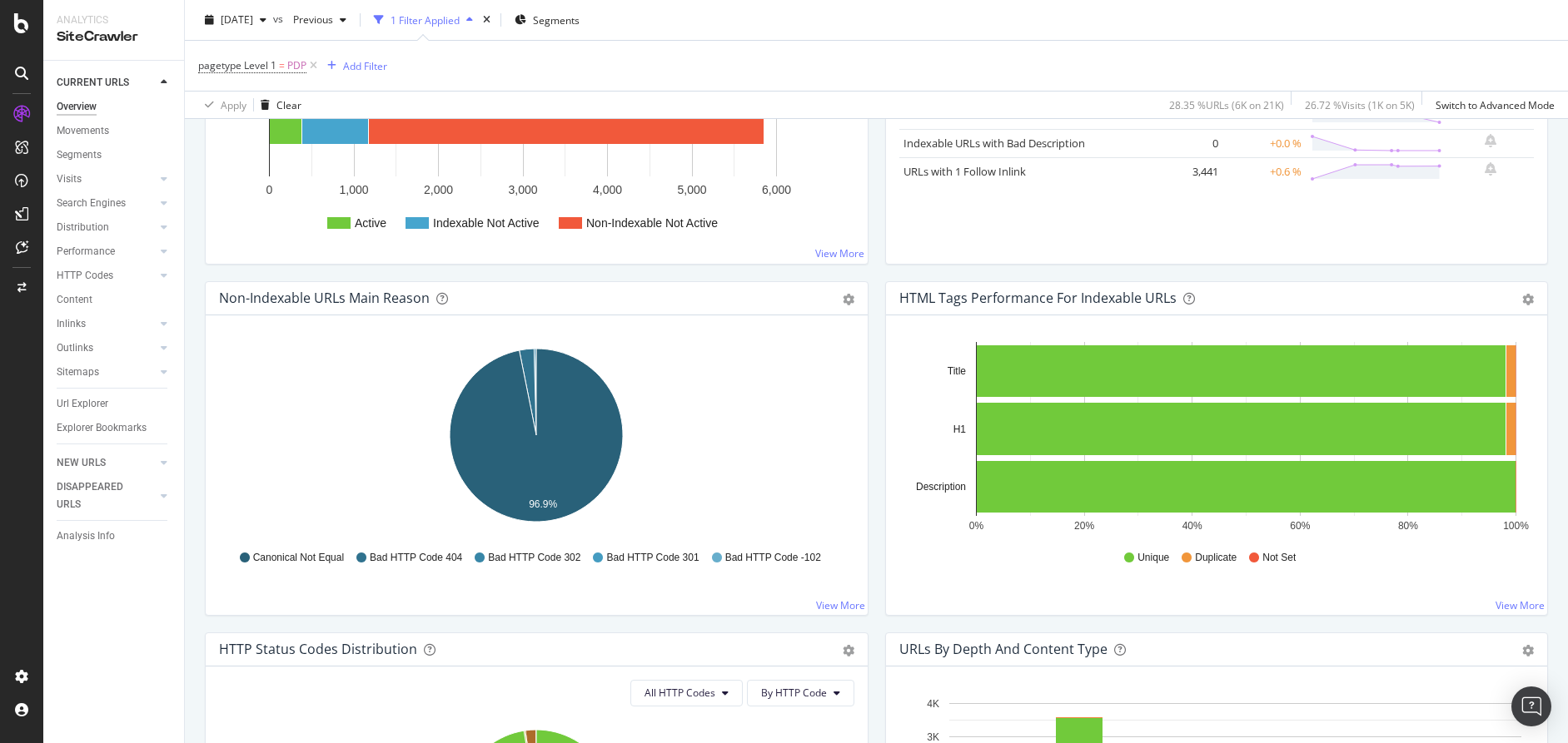
scroll to position [410, 0]
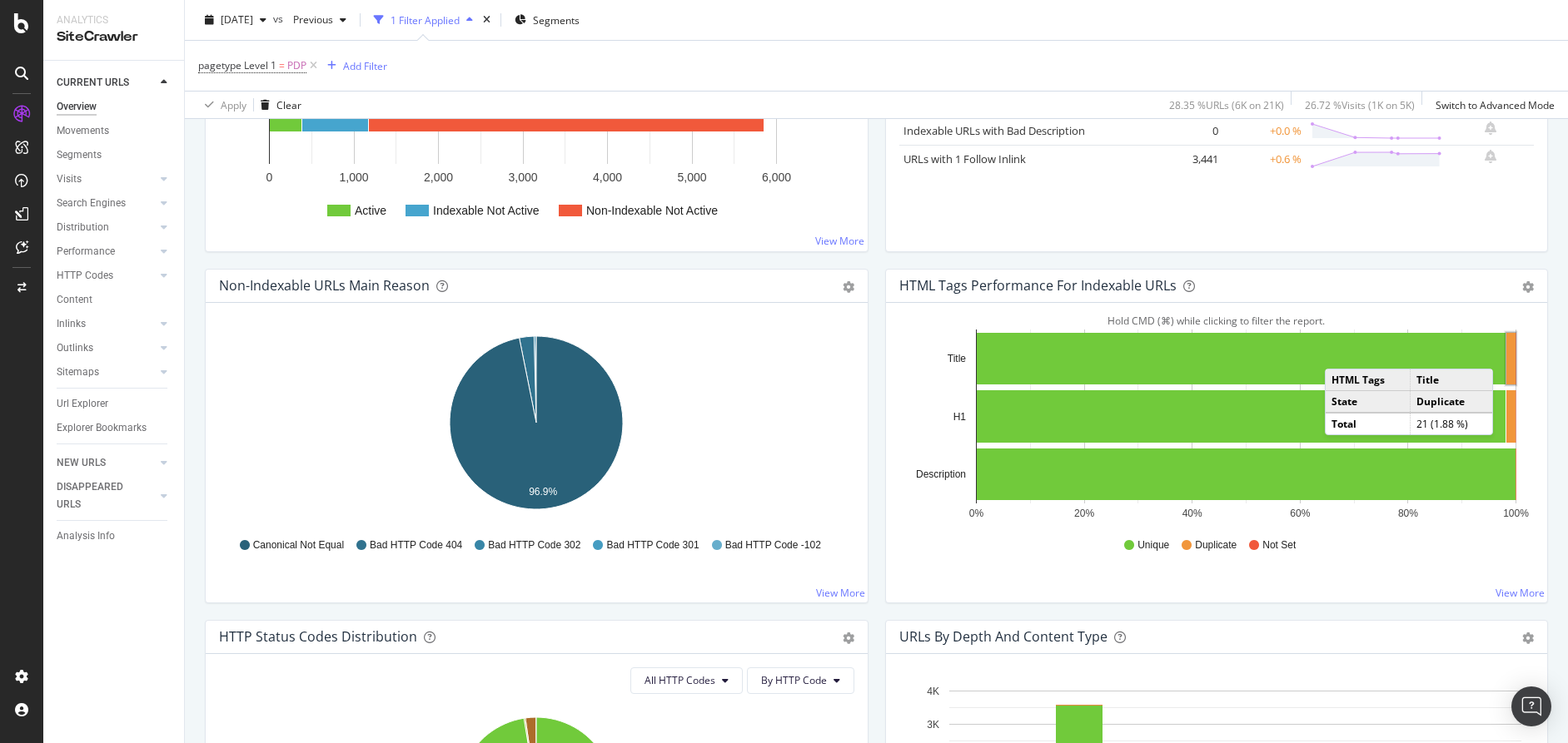
click at [1510, 351] on rect "A chart." at bounding box center [1511, 359] width 9 height 52
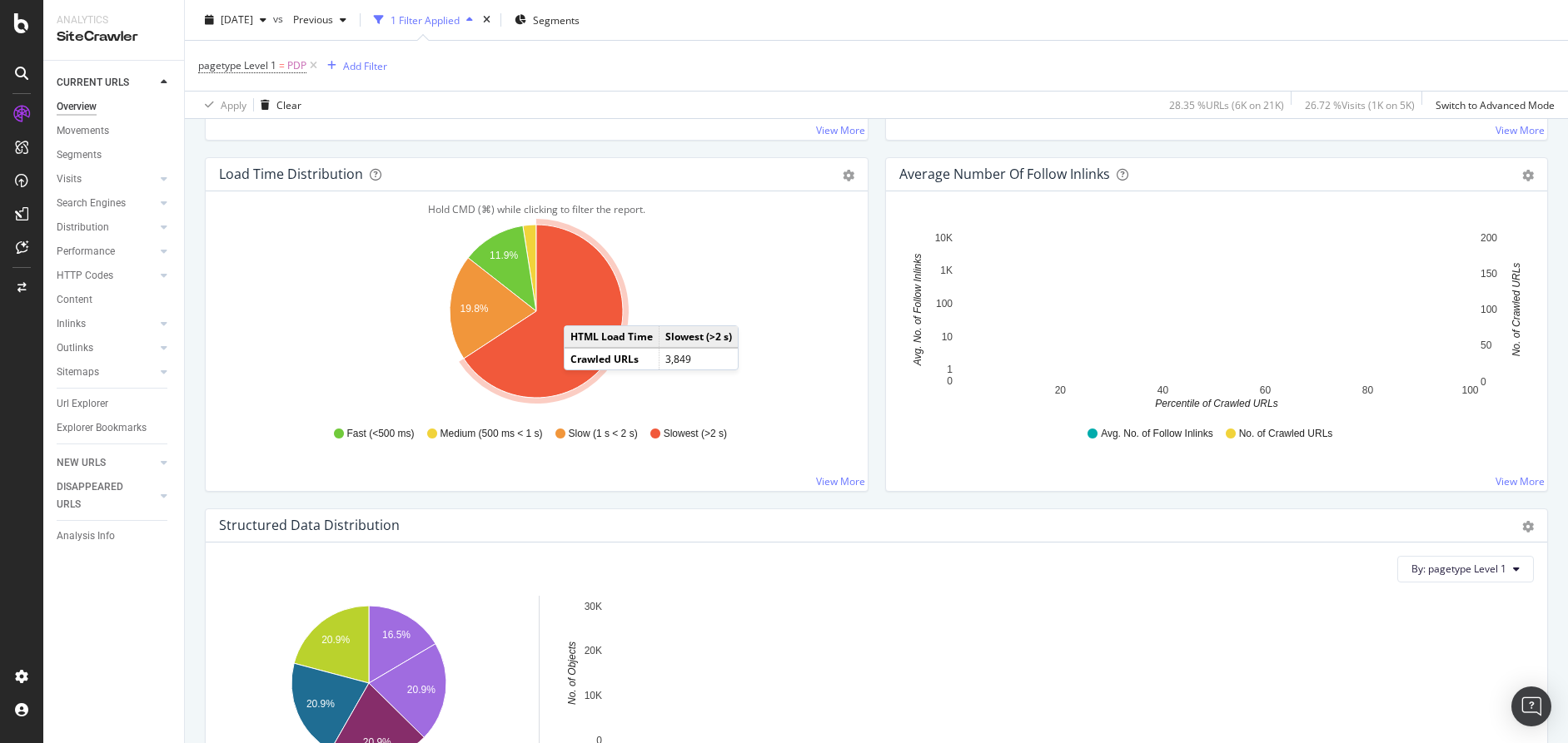
scroll to position [1227, 0]
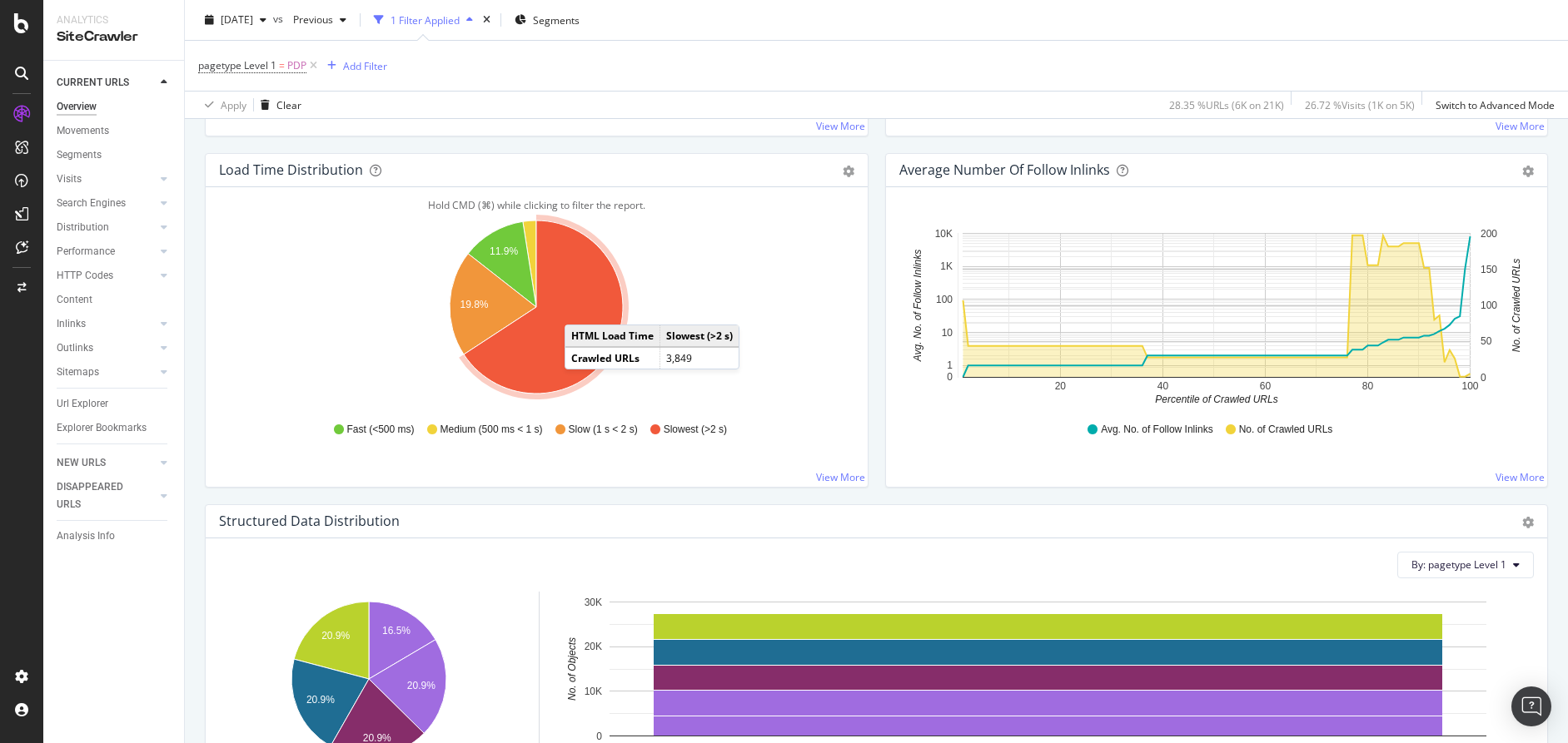
click at [581, 308] on icon "A chart." at bounding box center [543, 308] width 159 height 173
